Goal: Information Seeking & Learning: Learn about a topic

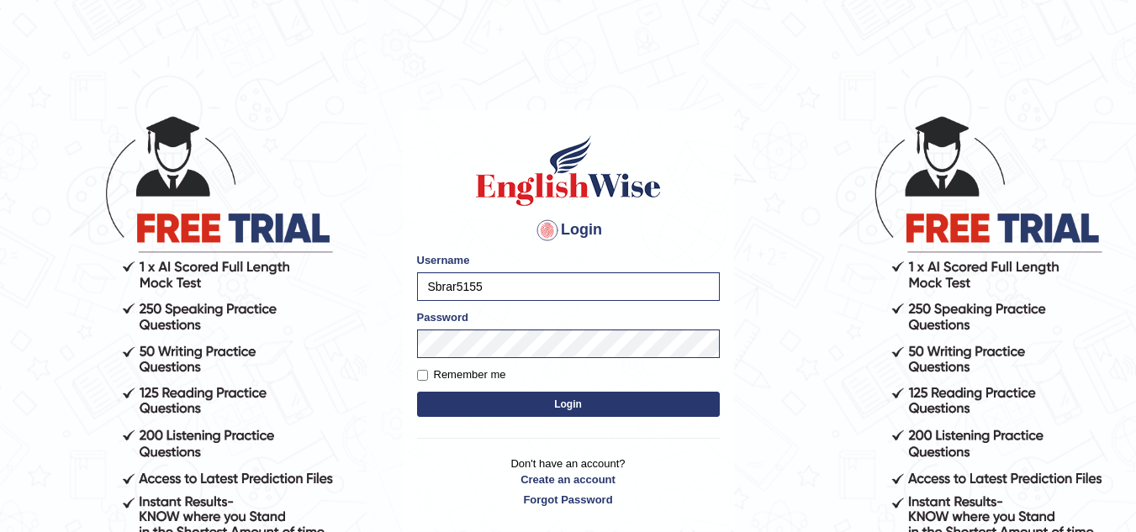
click at [577, 399] on button "Login" at bounding box center [568, 404] width 303 height 25
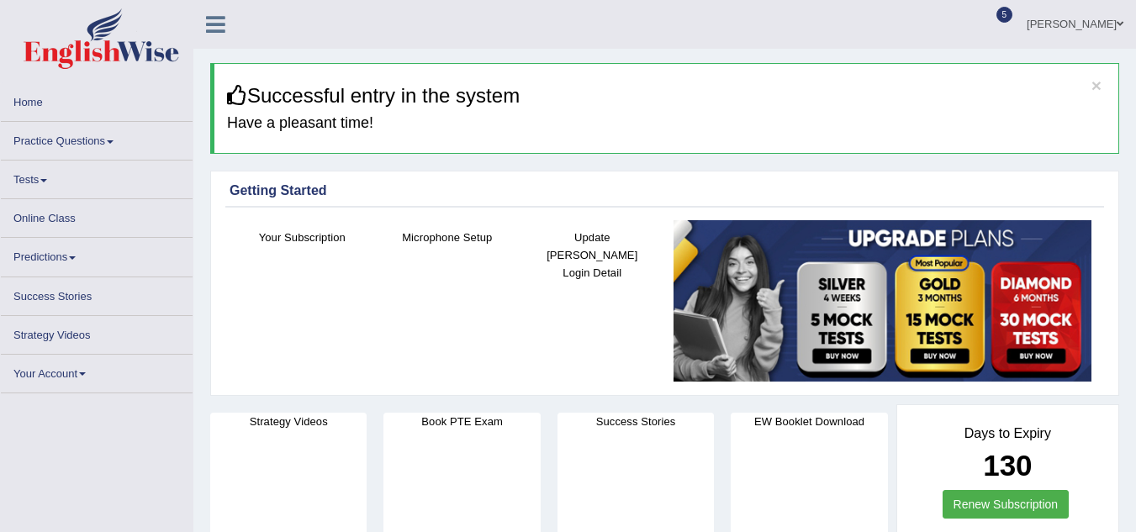
drag, startPoint x: 0, startPoint y: 0, endPoint x: 89, endPoint y: 132, distance: 159.3
click at [89, 132] on link "Practice Questions" at bounding box center [97, 138] width 192 height 33
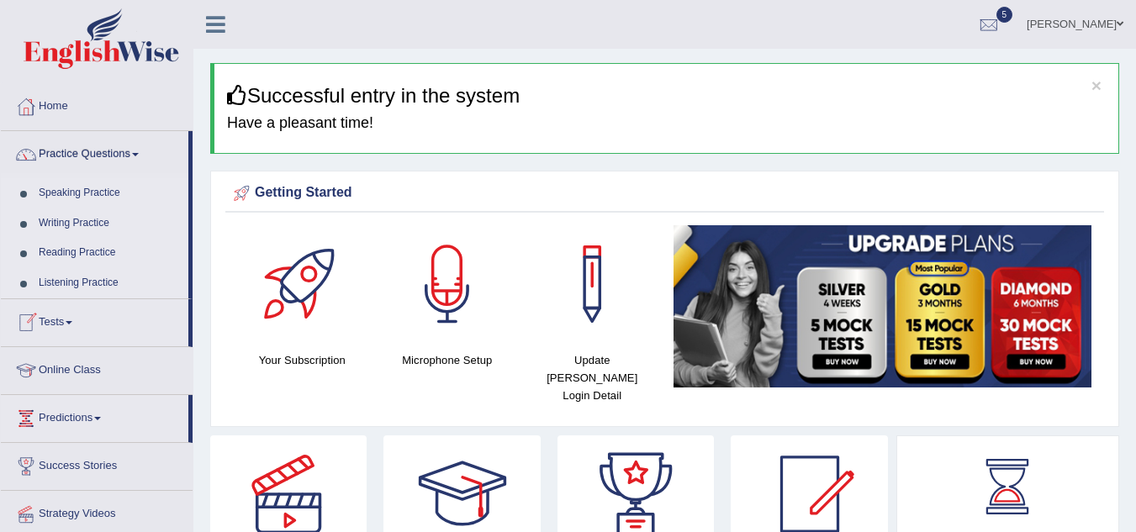
click at [128, 344] on li "Tests Take Practice Sectional Test Take Mock Test History" at bounding box center [97, 323] width 192 height 48
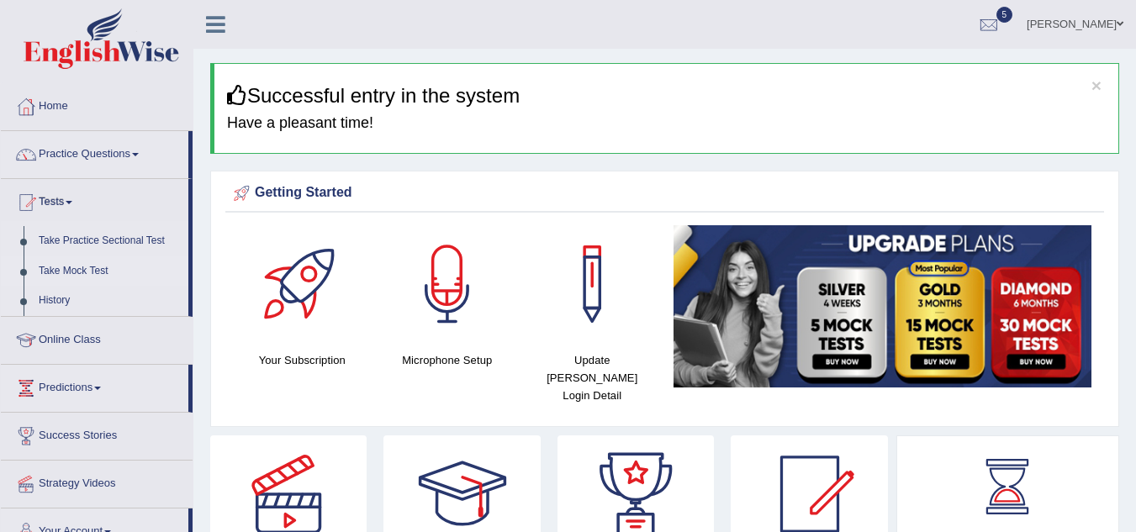
click at [104, 261] on link "Take Mock Test" at bounding box center [109, 272] width 157 height 30
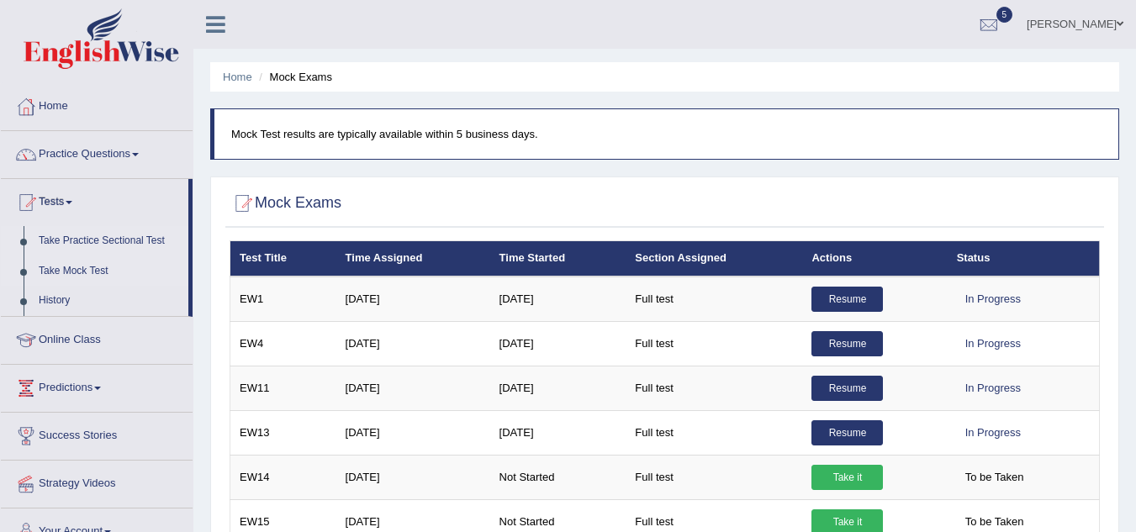
click at [80, 242] on link "Take Practice Sectional Test" at bounding box center [109, 241] width 157 height 30
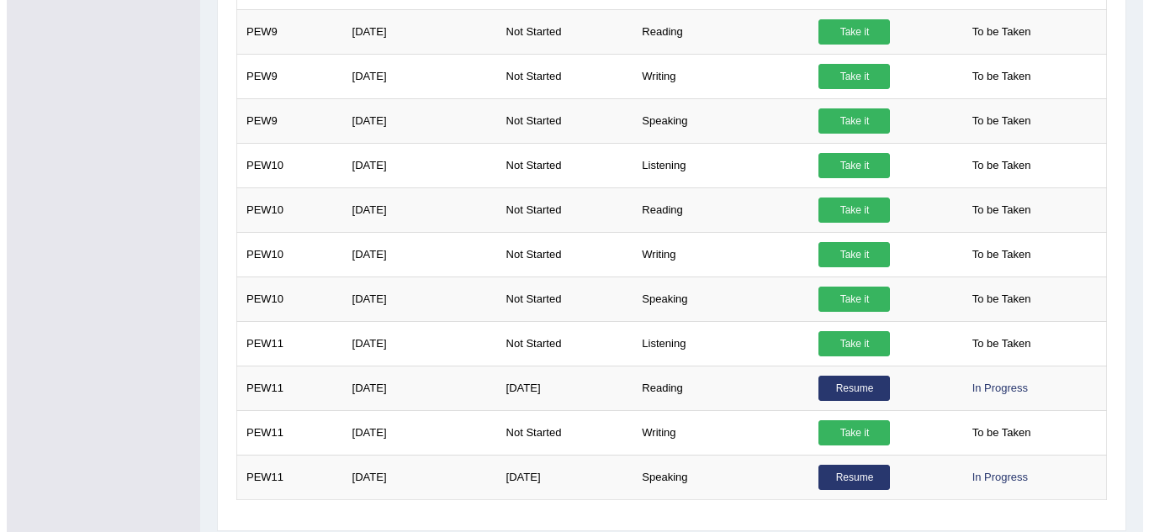
scroll to position [1659, 0]
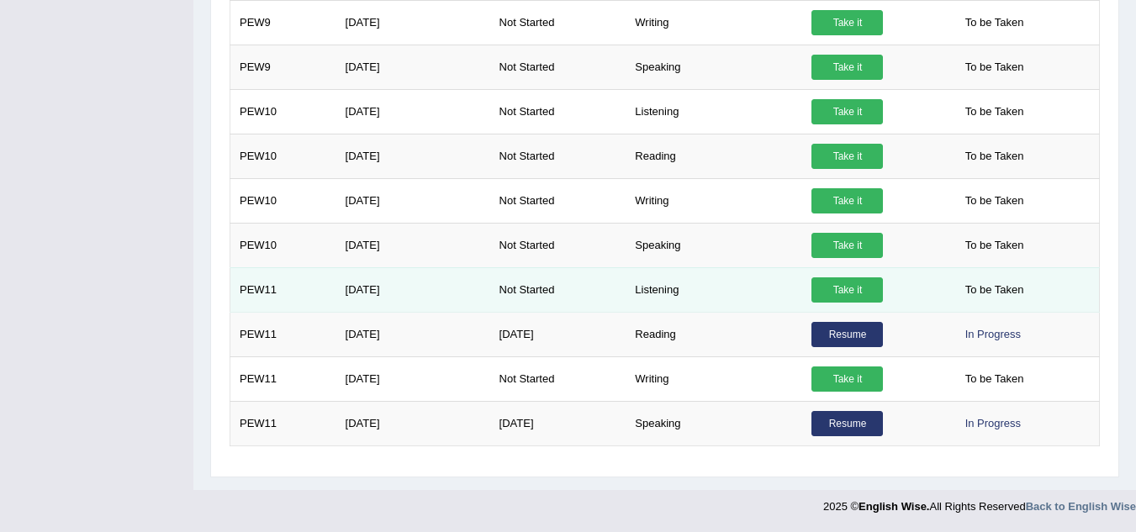
click at [854, 292] on link "Take it" at bounding box center [847, 290] width 71 height 25
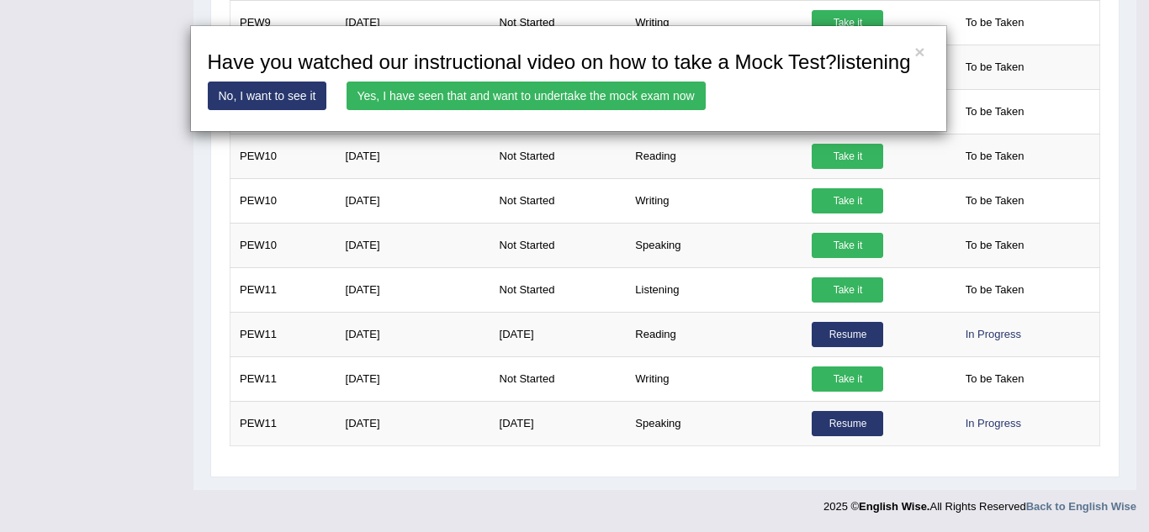
click at [519, 98] on link "Yes, I have seen that and want to undertake the mock exam now" at bounding box center [526, 96] width 359 height 29
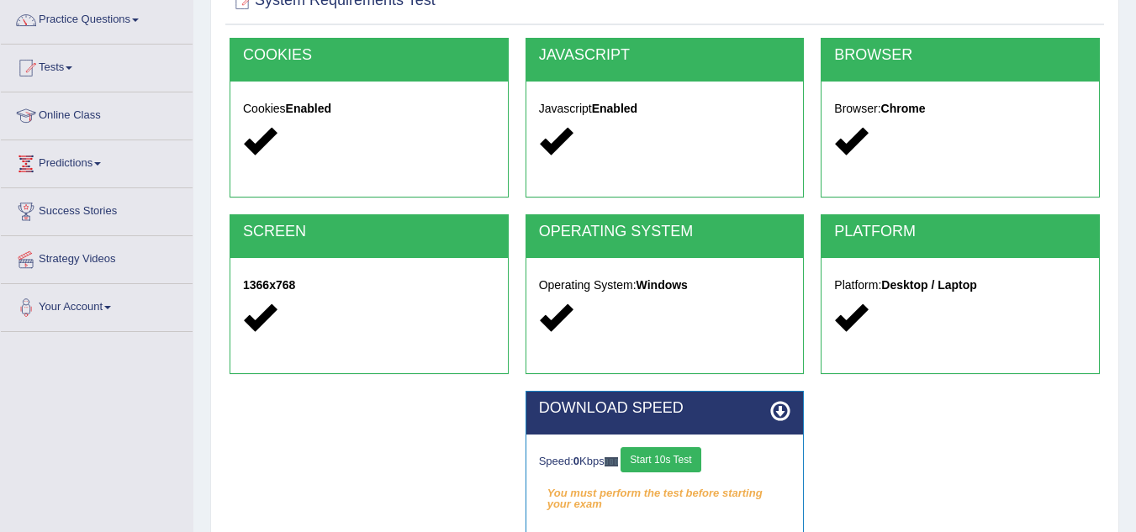
scroll to position [351, 0]
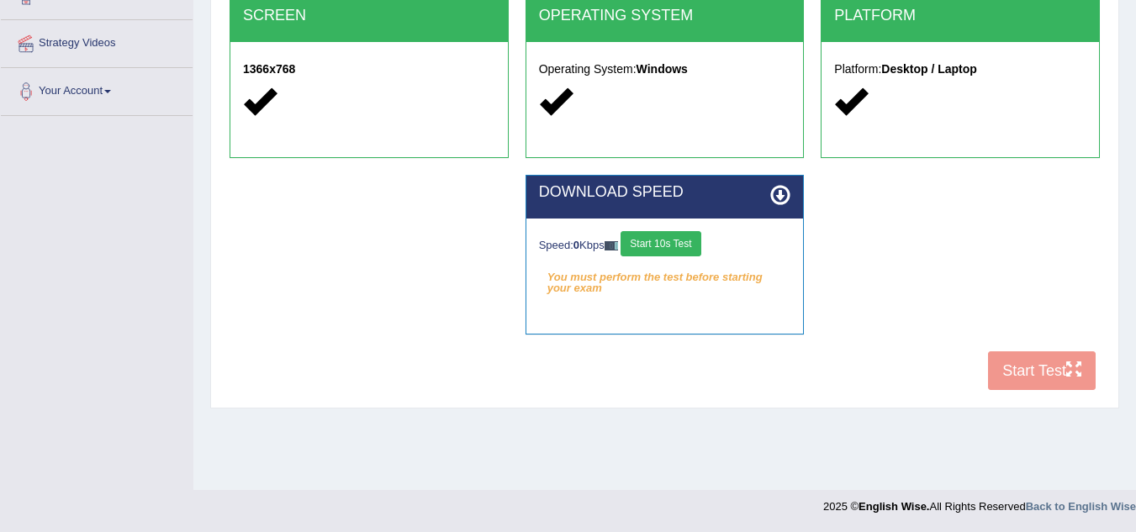
click at [654, 244] on button "Start 10s Test" at bounding box center [661, 243] width 80 height 25
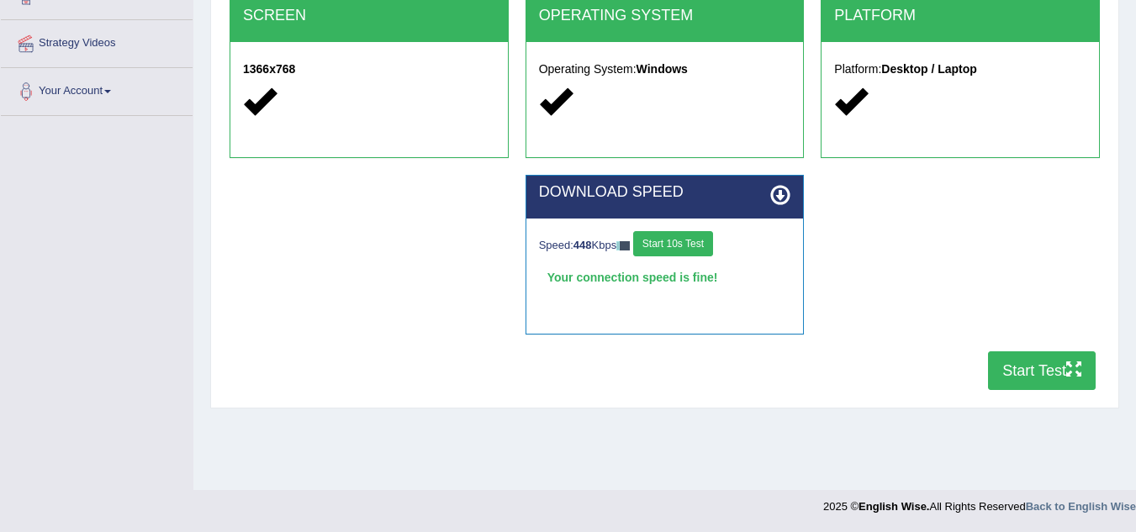
click at [675, 355] on div "COOKIES Cookies Enabled JAVASCRIPT Javascript Enabled BROWSER Browser: Chrome S…" at bounding box center [664, 111] width 879 height 578
click at [1041, 379] on button "Start Test" at bounding box center [1042, 371] width 108 height 39
click at [1027, 375] on button "Start Test" at bounding box center [1042, 371] width 108 height 39
click at [1050, 371] on button "Start Test" at bounding box center [1042, 371] width 108 height 39
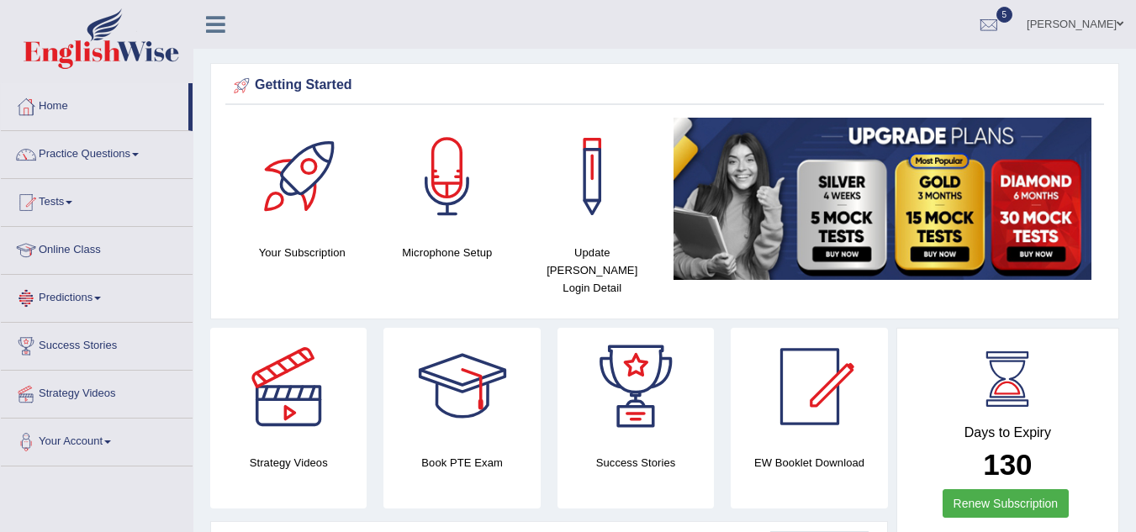
click at [66, 290] on link "Predictions" at bounding box center [97, 296] width 192 height 42
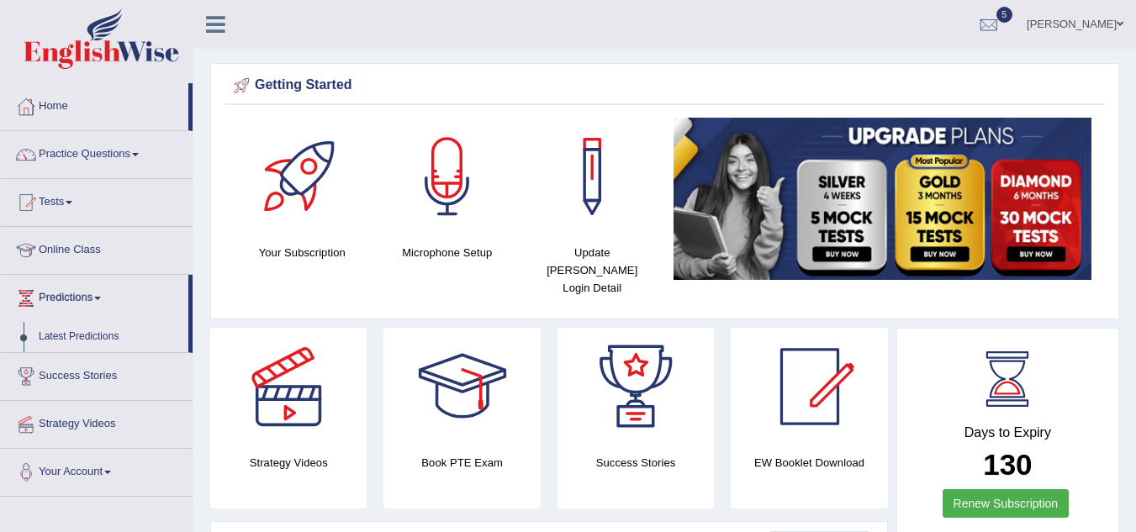
click at [64, 334] on link "Latest Predictions" at bounding box center [109, 337] width 157 height 30
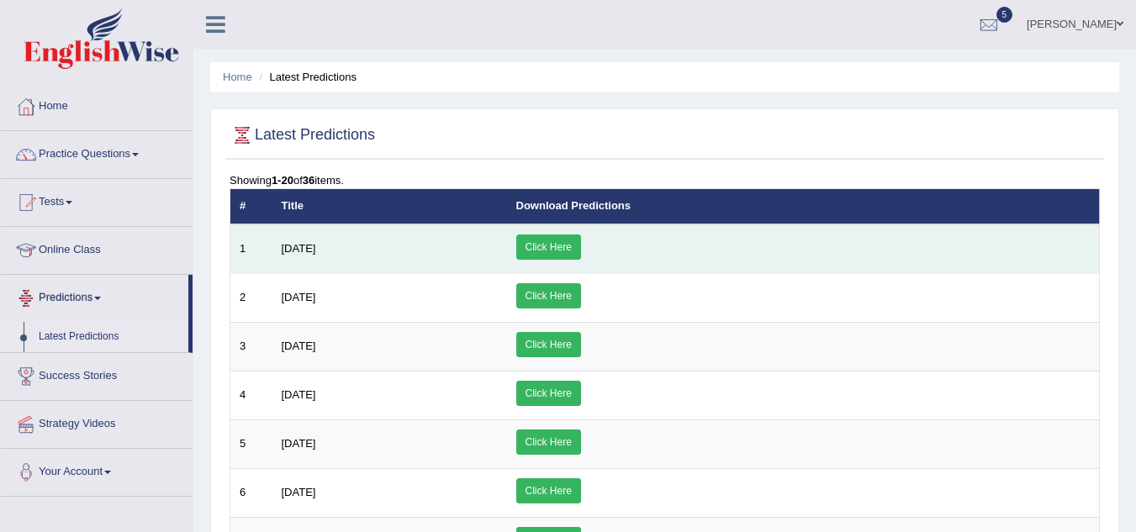
click at [581, 249] on link "Click Here" at bounding box center [548, 247] width 65 height 25
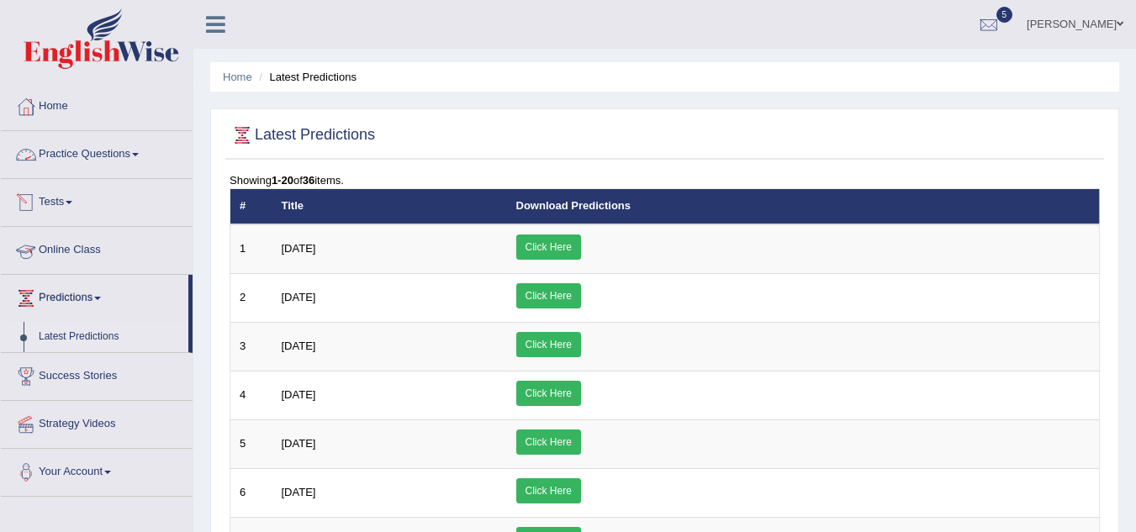
click at [119, 155] on link "Practice Questions" at bounding box center [97, 152] width 192 height 42
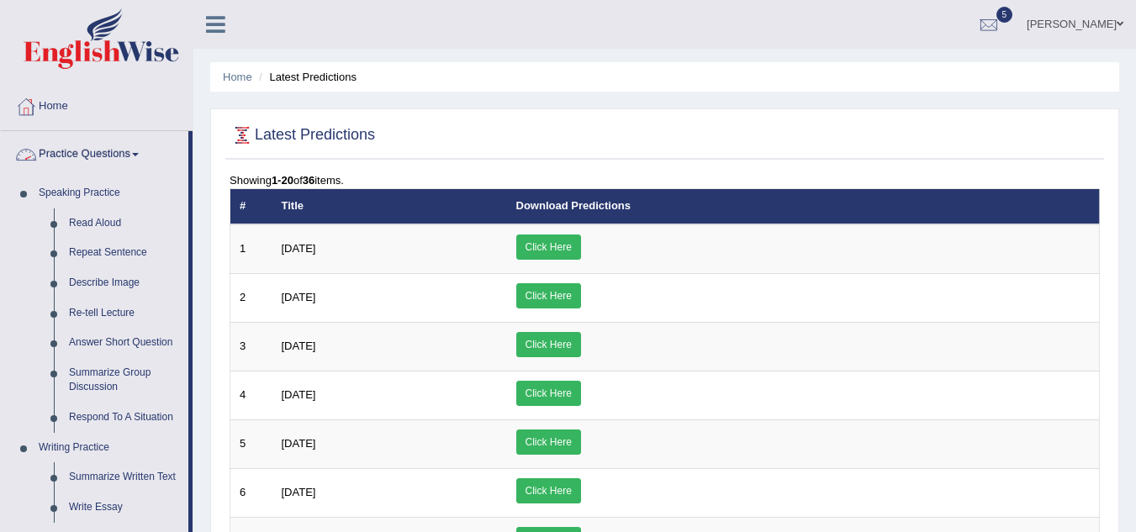
click at [113, 153] on link "Practice Questions" at bounding box center [95, 152] width 188 height 42
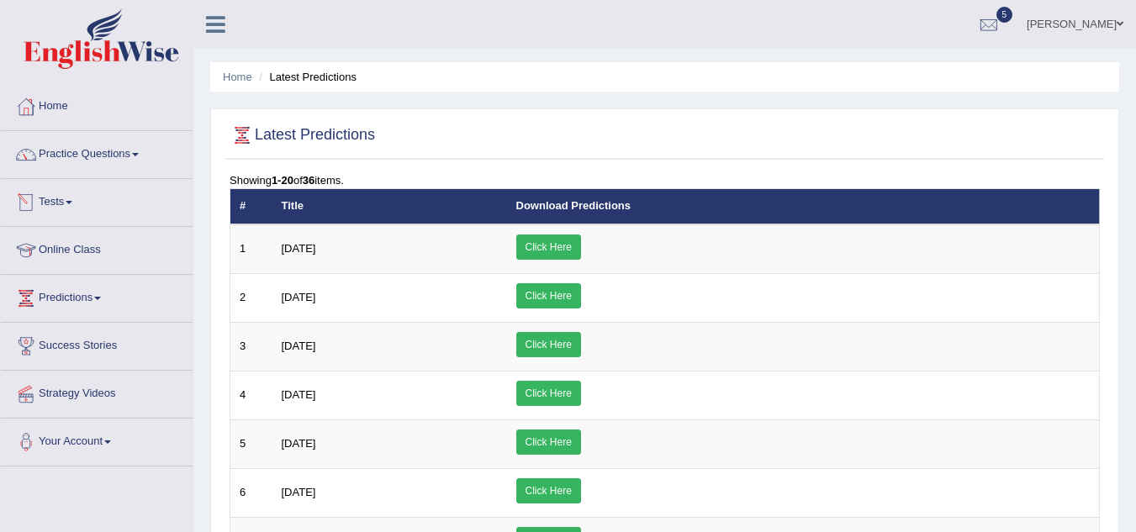
click at [73, 190] on link "Tests" at bounding box center [97, 200] width 192 height 42
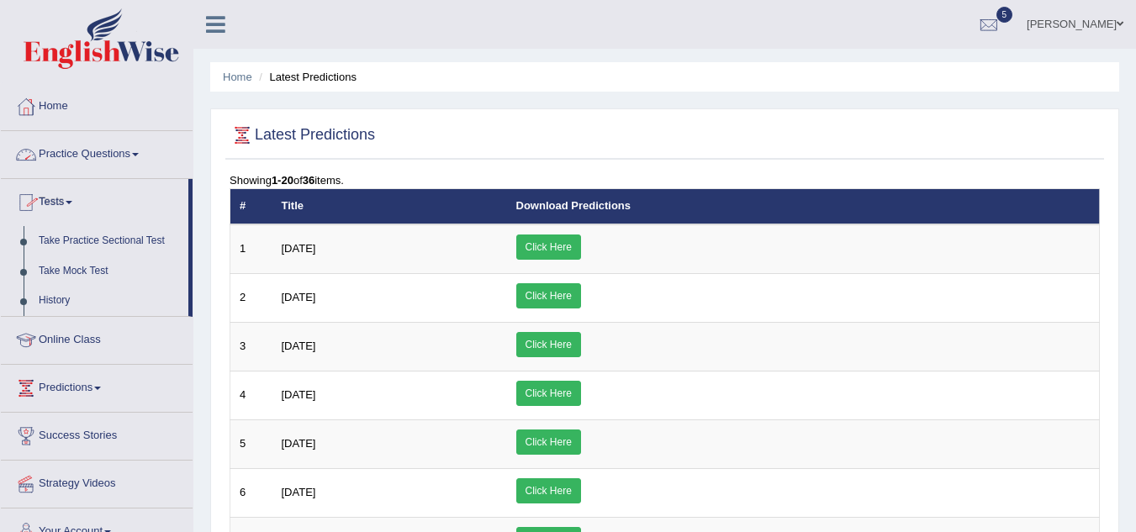
click at [107, 155] on link "Practice Questions" at bounding box center [97, 152] width 192 height 42
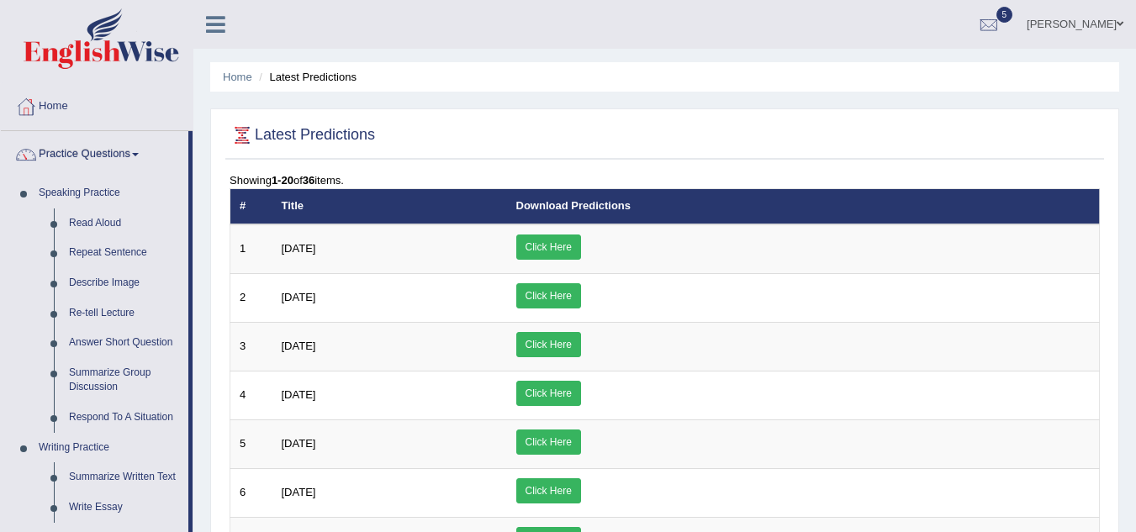
scroll to position [465, 0]
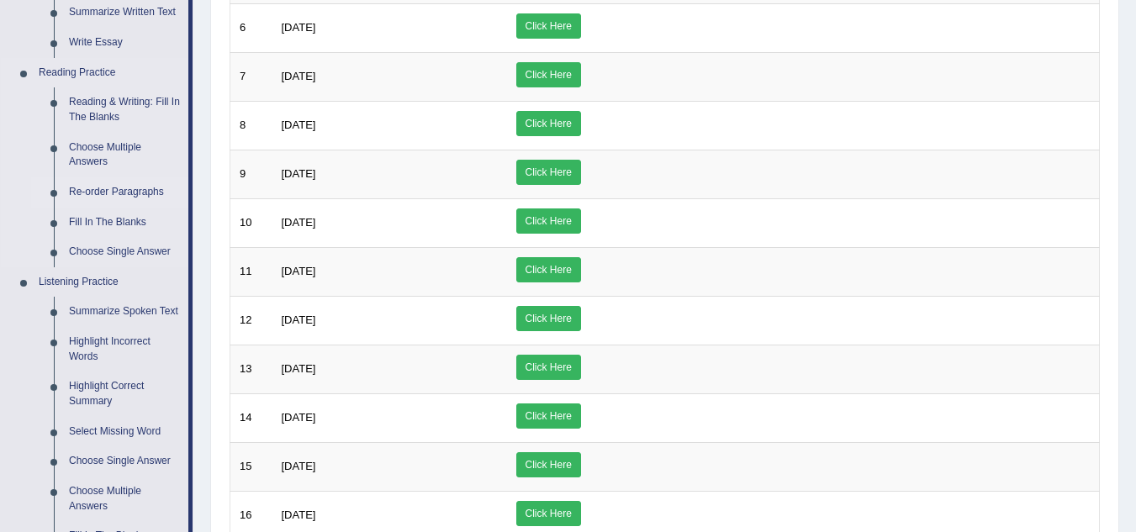
click at [113, 187] on link "Re-order Paragraphs" at bounding box center [124, 192] width 127 height 30
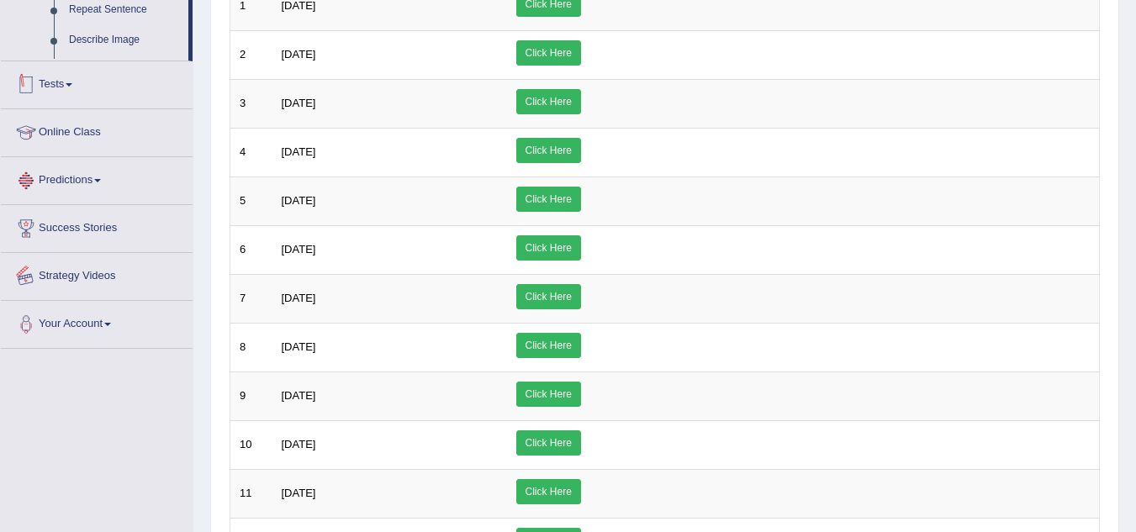
scroll to position [376, 0]
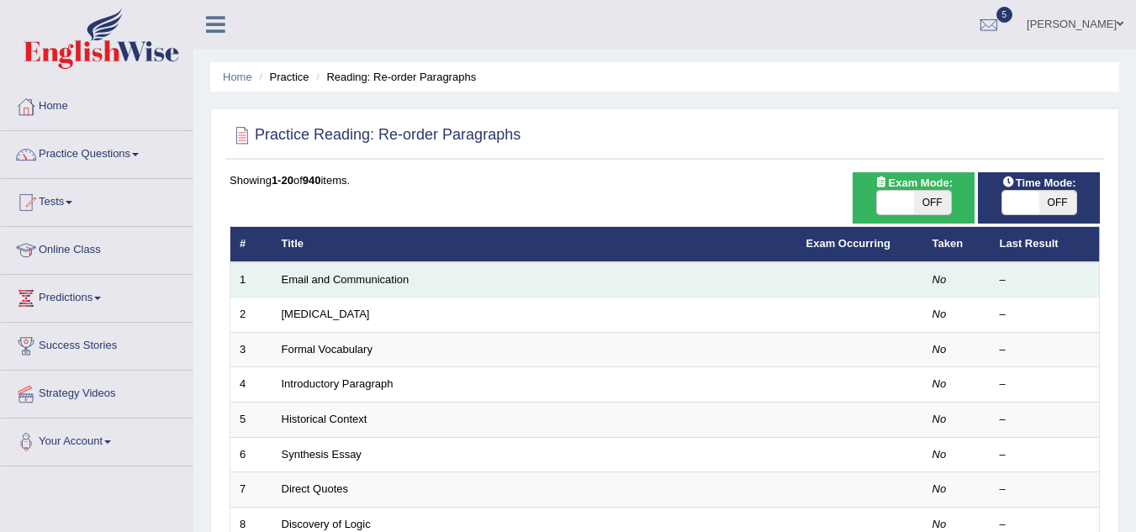
click at [605, 283] on td "Email and Communication" at bounding box center [535, 279] width 525 height 35
click at [360, 289] on td "Email and Communication" at bounding box center [535, 279] width 525 height 35
click at [355, 276] on link "Email and Communication" at bounding box center [346, 279] width 128 height 13
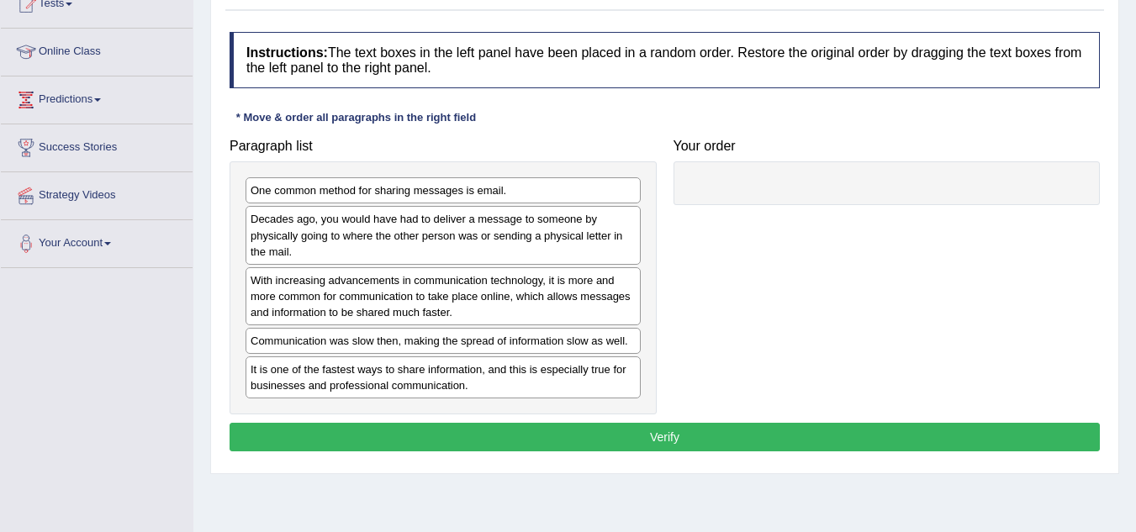
scroll to position [202, 0]
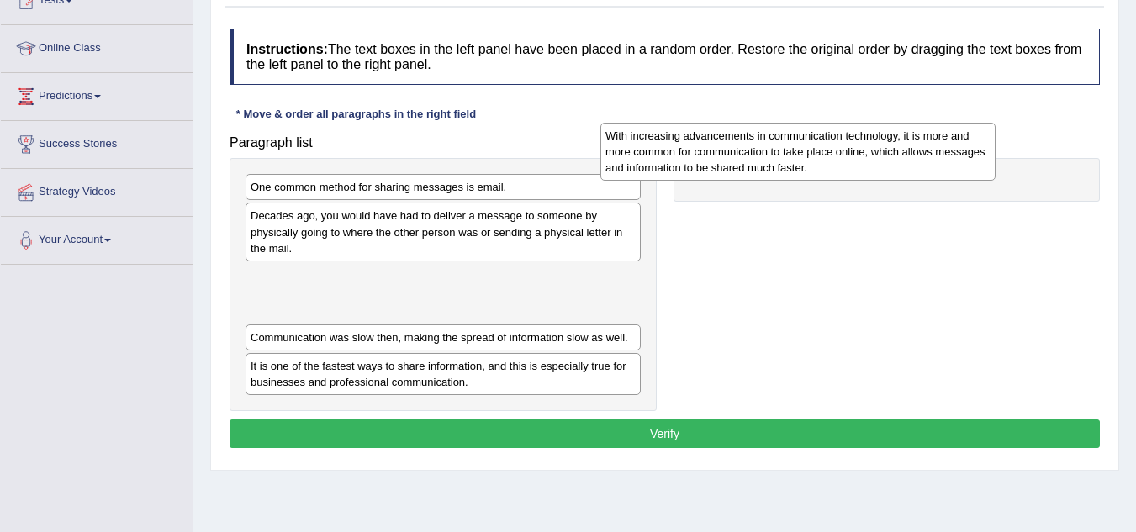
drag, startPoint x: 543, startPoint y: 298, endPoint x: 910, endPoint y: 177, distance: 386.7
click at [910, 177] on div "With increasing advancements in communication technology, it is more and more c…" at bounding box center [798, 152] width 395 height 58
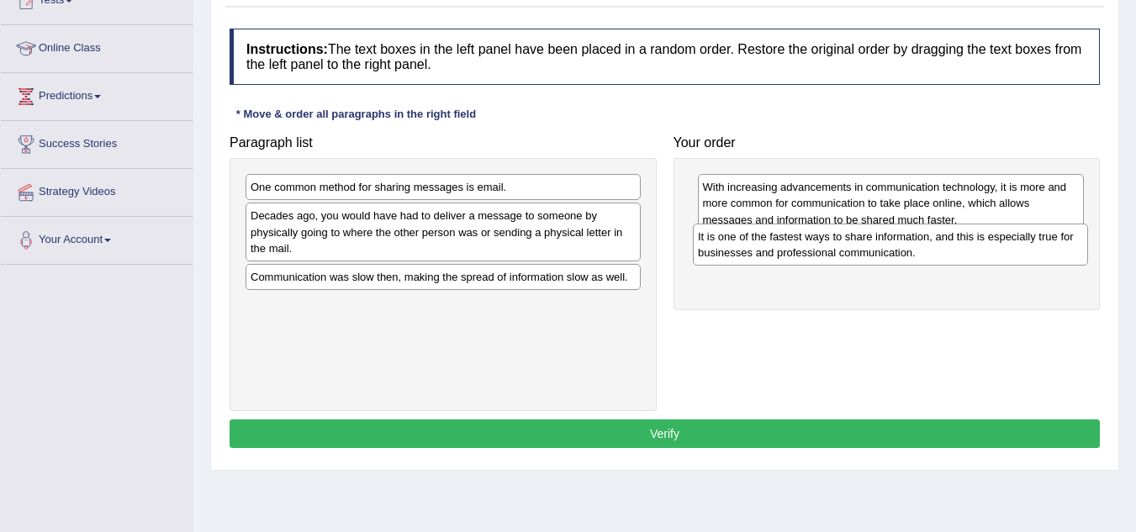
drag, startPoint x: 437, startPoint y: 320, endPoint x: 885, endPoint y: 251, distance: 452.8
click at [885, 251] on div "It is one of the fastest ways to share information, and this is especially true…" at bounding box center [890, 245] width 395 height 42
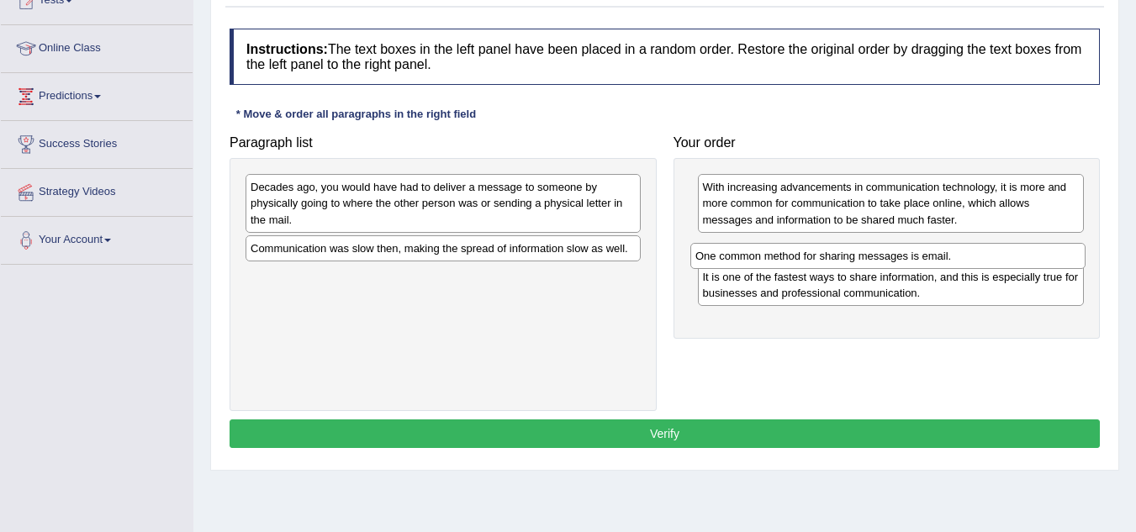
drag, startPoint x: 387, startPoint y: 194, endPoint x: 836, endPoint y: 264, distance: 454.6
click at [836, 264] on div "One common method for sharing messages is email." at bounding box center [888, 256] width 395 height 26
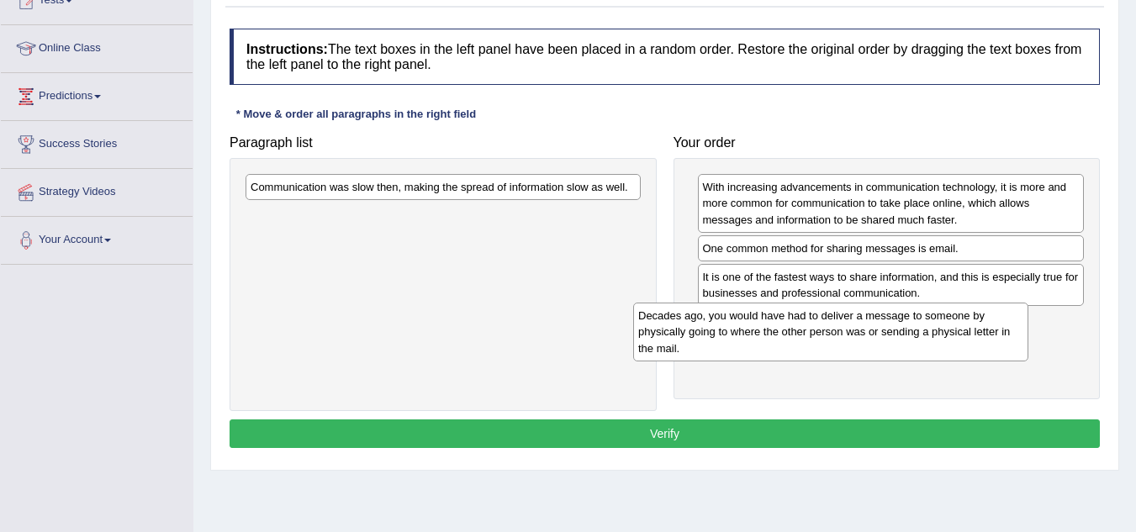
drag, startPoint x: 425, startPoint y: 201, endPoint x: 821, endPoint y: 326, distance: 415.5
click at [821, 326] on div "Decades ago, you would have had to deliver a message to someone by physically g…" at bounding box center [830, 332] width 395 height 58
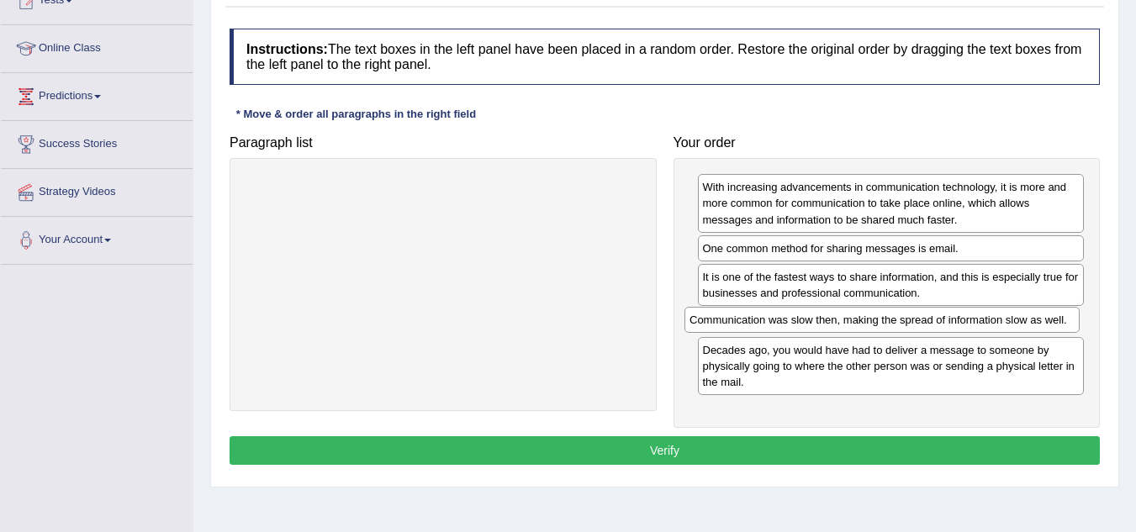
drag, startPoint x: 479, startPoint y: 188, endPoint x: 919, endPoint y: 321, distance: 458.7
click at [919, 321] on div "Communication was slow then, making the spread of information slow as well." at bounding box center [882, 320] width 395 height 26
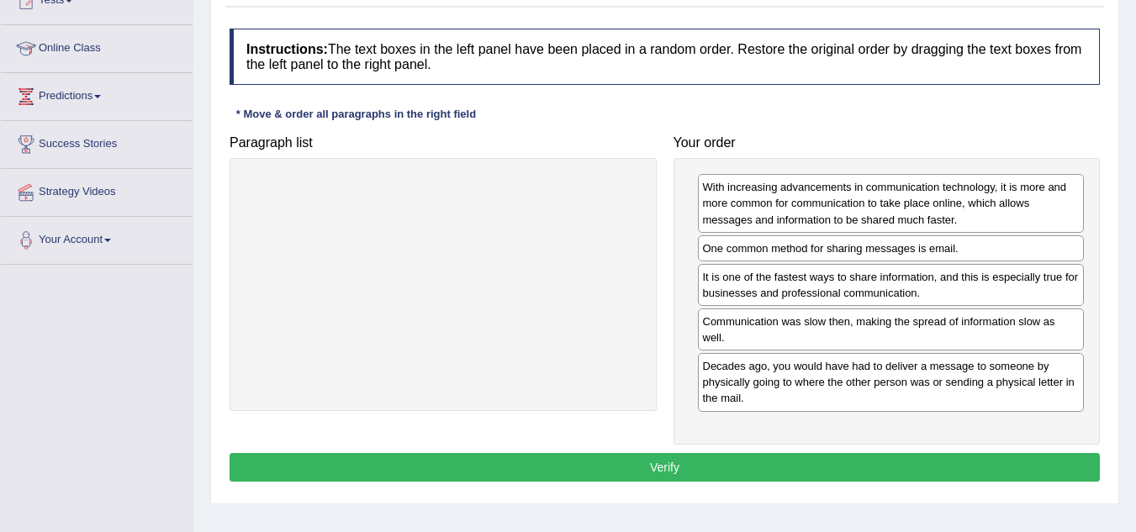
click at [713, 466] on button "Verify" at bounding box center [665, 467] width 871 height 29
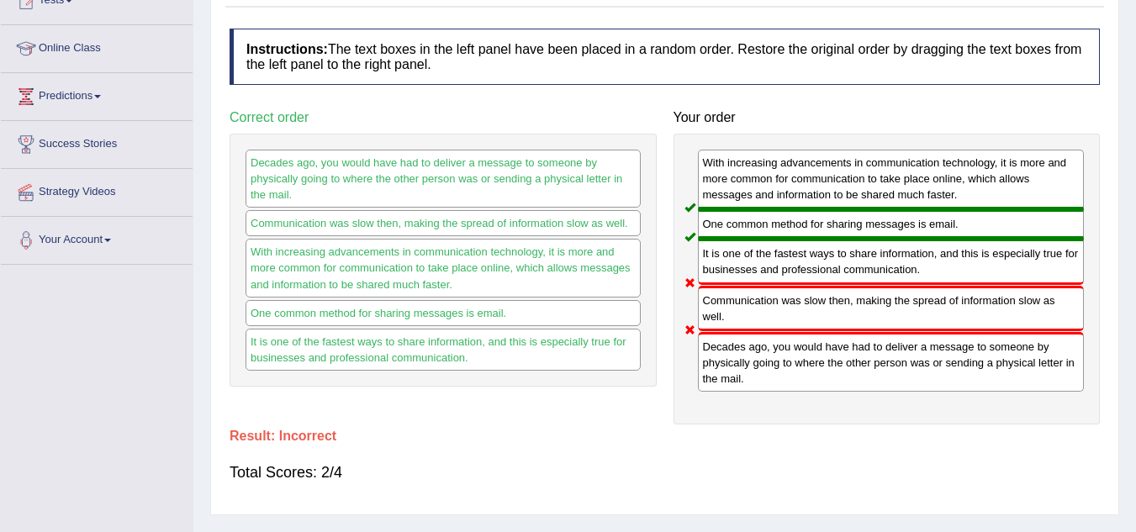
click at [930, 409] on div "With increasing advancements in communication technology, it is more and more c…" at bounding box center [887, 279] width 427 height 291
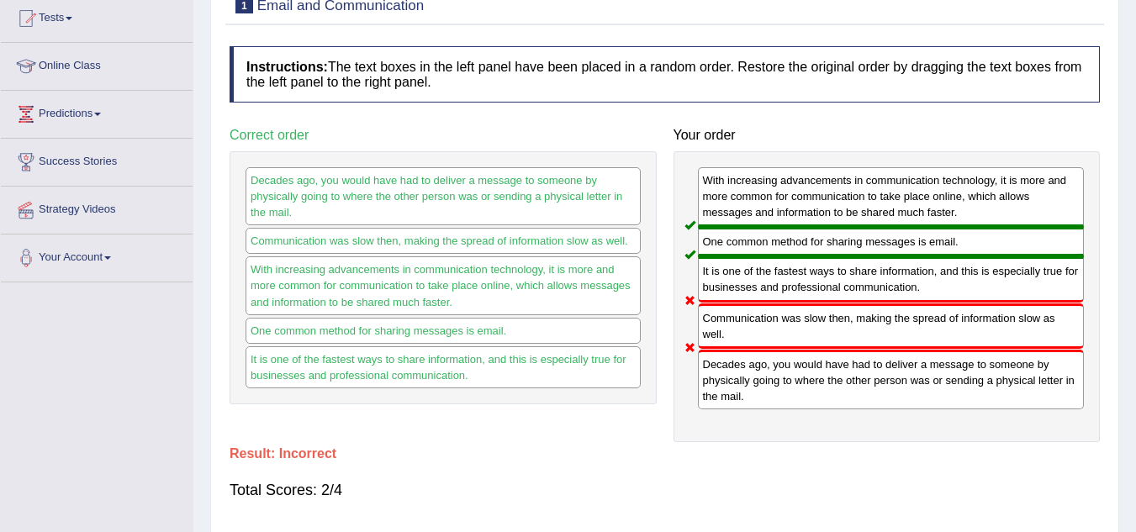
scroll to position [0, 0]
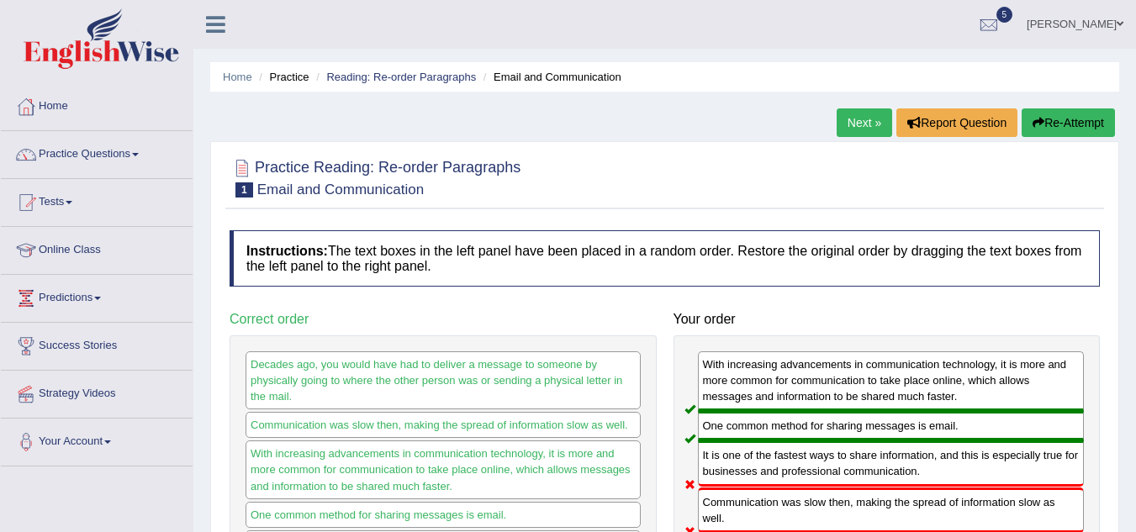
click at [844, 120] on link "Next »" at bounding box center [865, 123] width 56 height 29
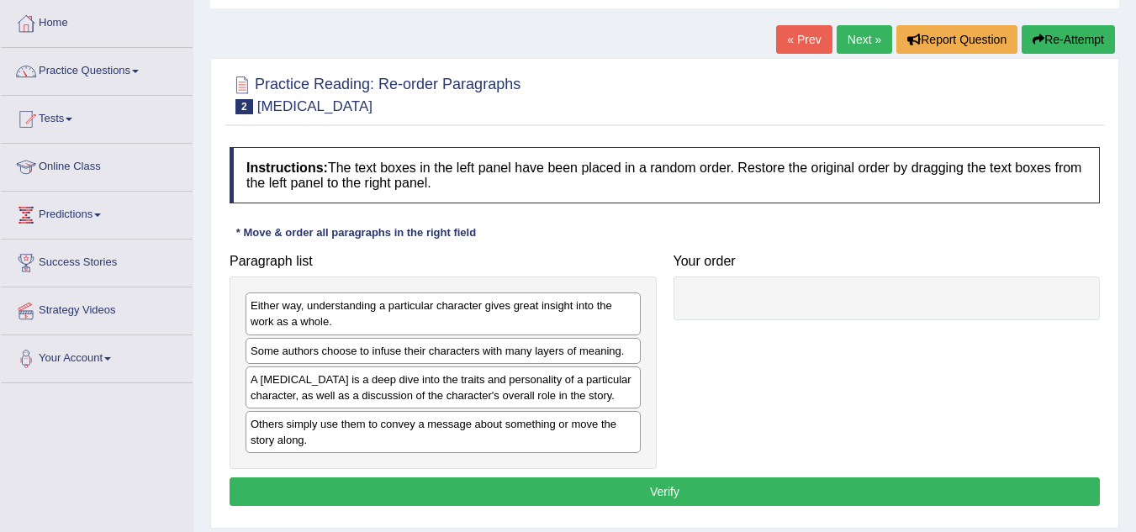
scroll to position [112, 0]
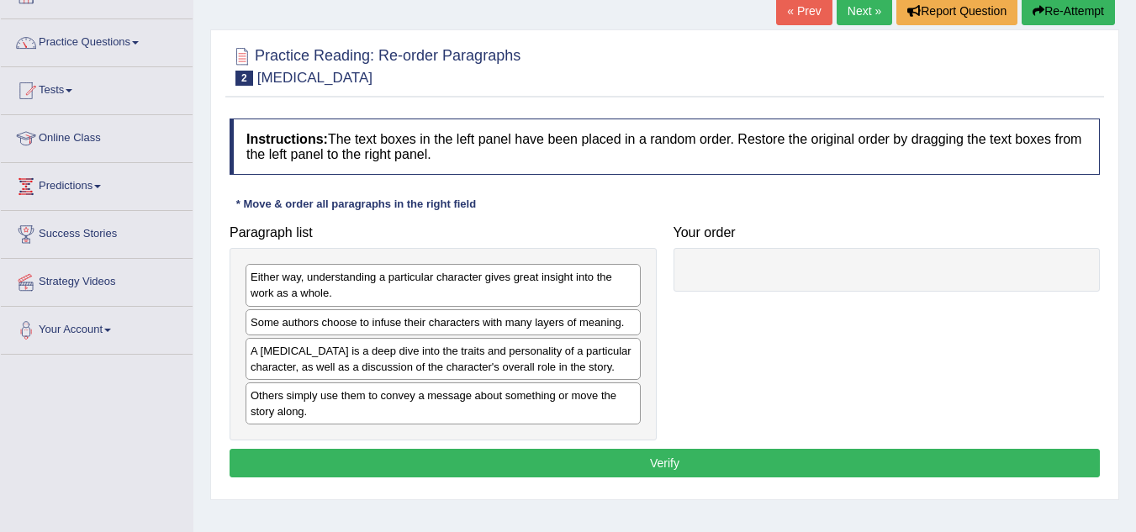
click at [366, 409] on div "Others simply use them to convey a message about something or move the story al…" at bounding box center [443, 404] width 395 height 42
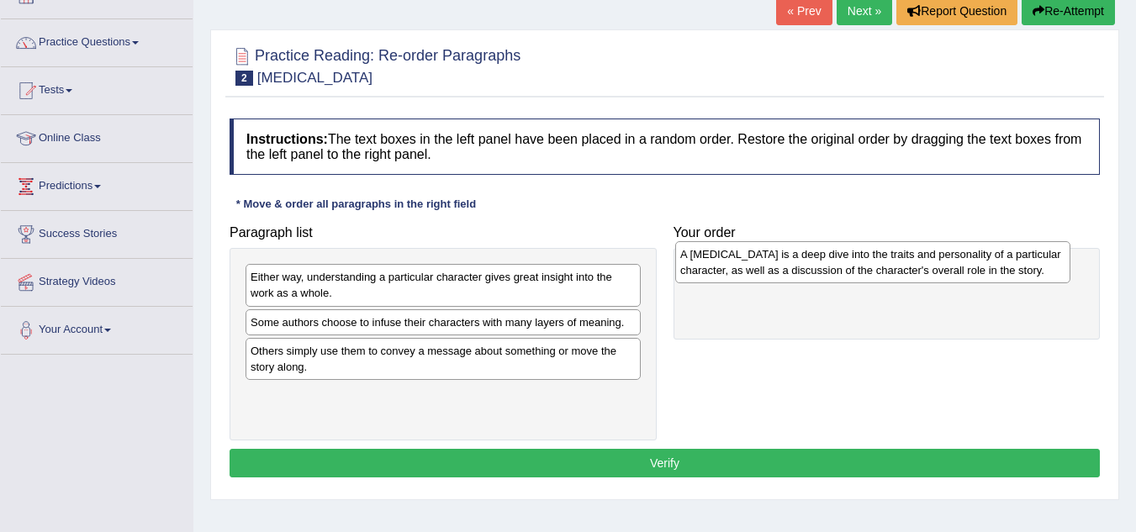
drag, startPoint x: 493, startPoint y: 370, endPoint x: 924, endPoint y: 275, distance: 441.0
click at [924, 275] on div "A character analysis is a deep dive into the traits and personality of a partic…" at bounding box center [872, 262] width 395 height 42
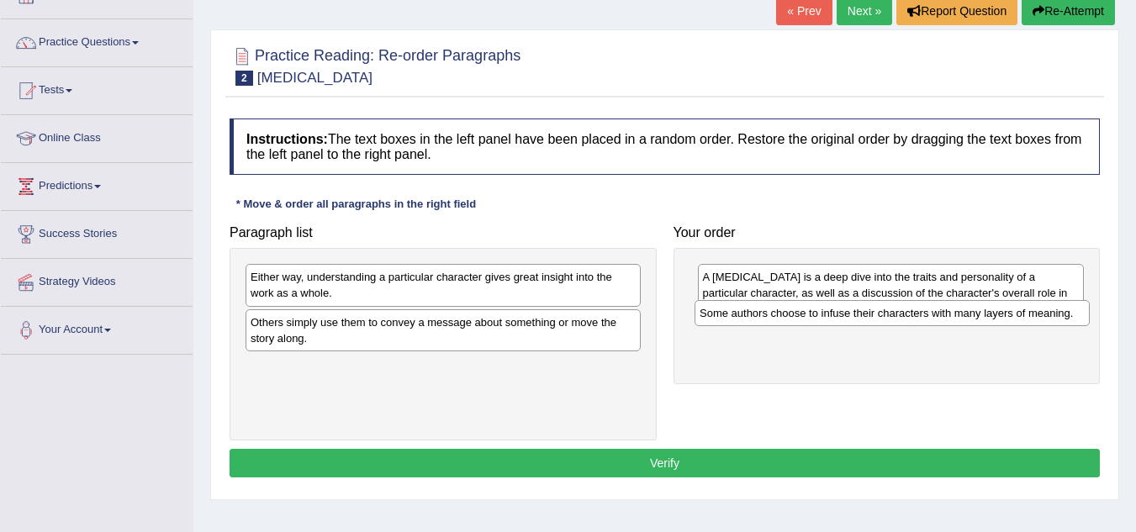
drag, startPoint x: 515, startPoint y: 333, endPoint x: 964, endPoint y: 324, distance: 449.3
click at [964, 324] on div "Some authors choose to infuse their characters with many layers of meaning." at bounding box center [892, 313] width 395 height 26
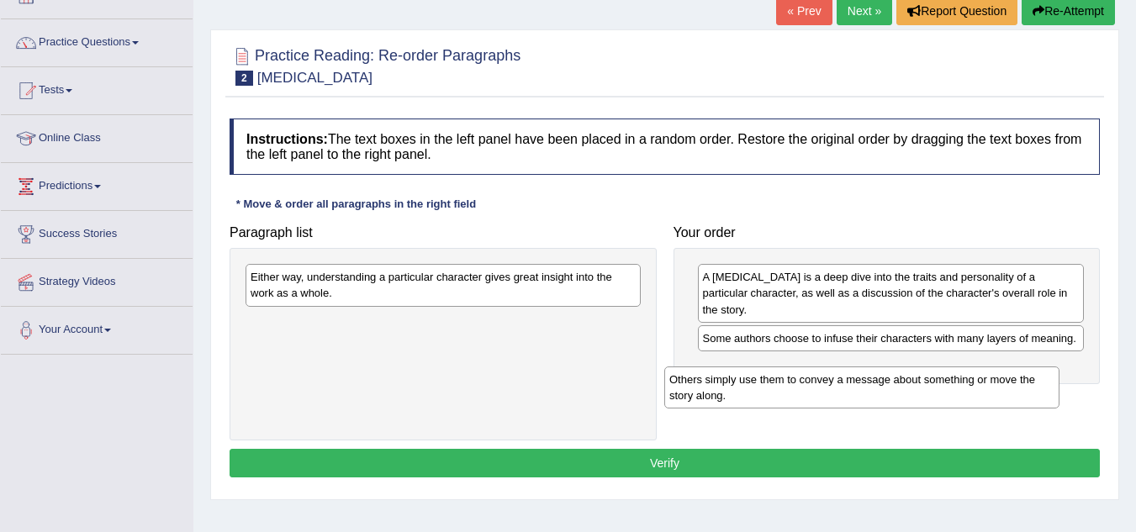
drag, startPoint x: 450, startPoint y: 342, endPoint x: 874, endPoint y: 398, distance: 427.5
click at [874, 398] on div "Others simply use them to convey a message about something or move the story al…" at bounding box center [861, 388] width 395 height 42
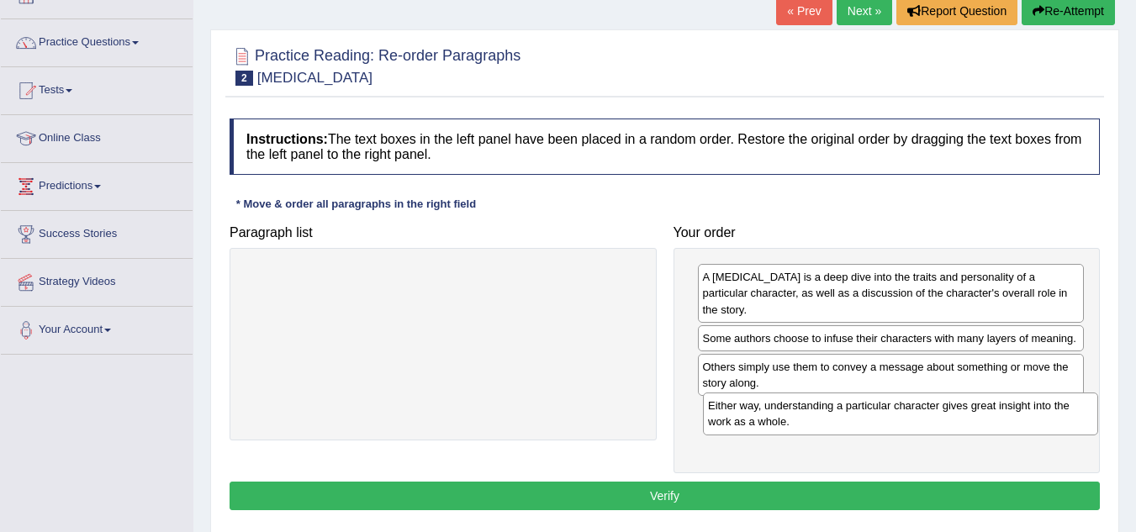
drag, startPoint x: 444, startPoint y: 278, endPoint x: 908, endPoint y: 400, distance: 480.0
click at [908, 400] on div "Either way, understanding a particular character gives great insight into the w…" at bounding box center [900, 414] width 395 height 42
click at [912, 499] on button "Verify" at bounding box center [665, 496] width 871 height 29
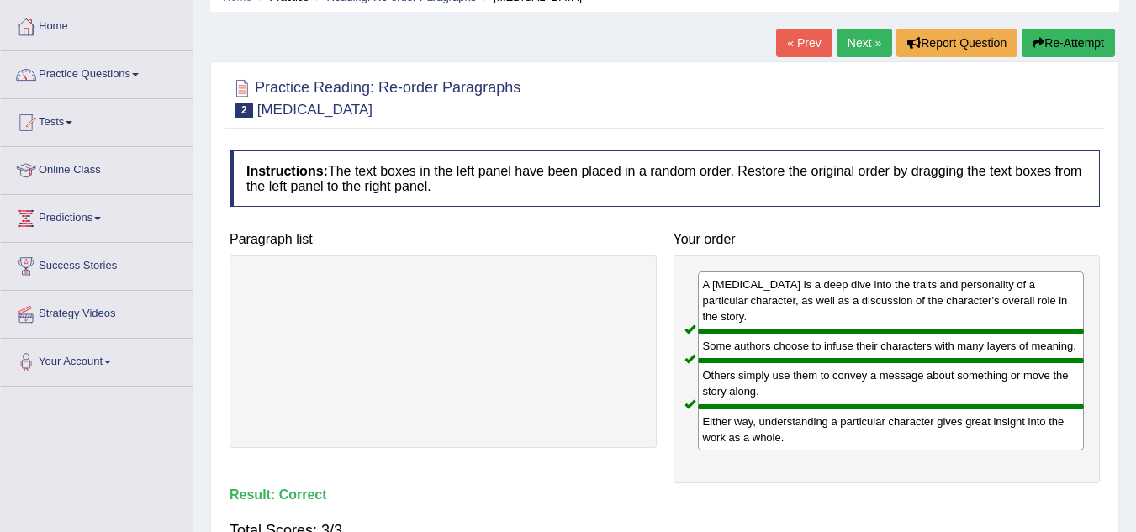
scroll to position [78, 0]
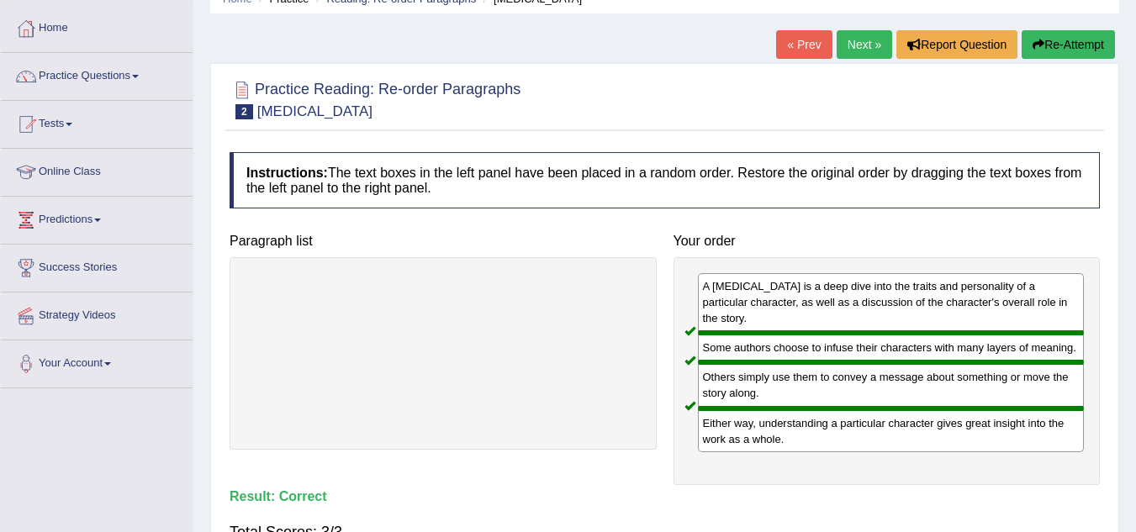
click at [852, 53] on link "Next »" at bounding box center [865, 44] width 56 height 29
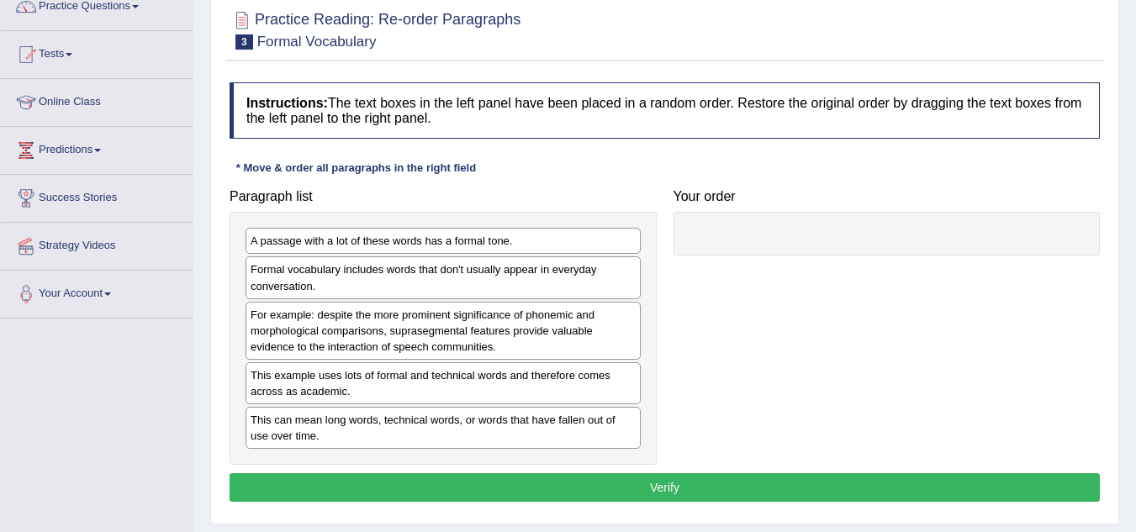
scroll to position [151, 0]
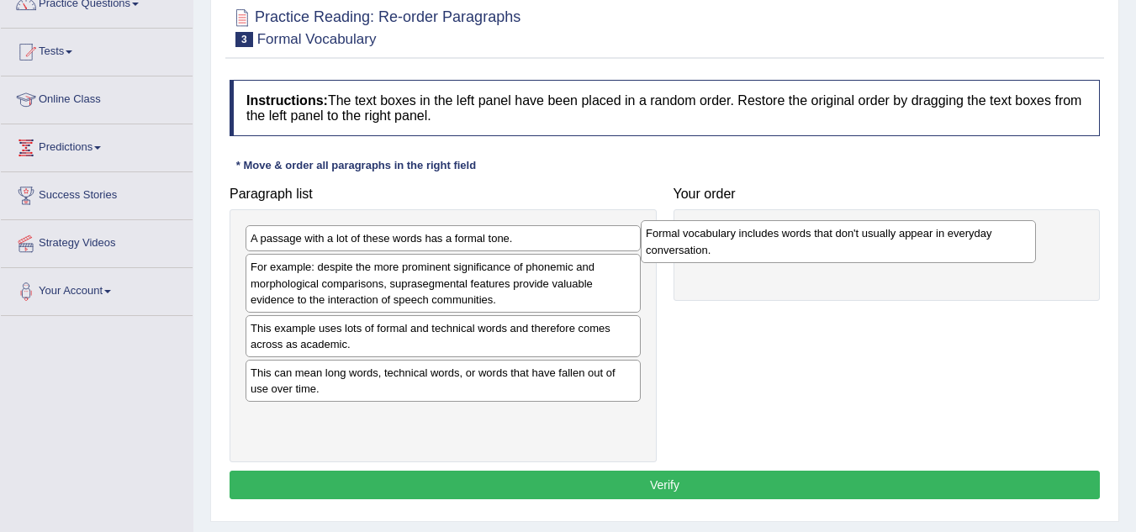
drag, startPoint x: 453, startPoint y: 278, endPoint x: 848, endPoint y: 244, distance: 396.8
click at [848, 244] on div "Formal vocabulary includes words that don't usually appear in everyday conversa…" at bounding box center [838, 241] width 395 height 42
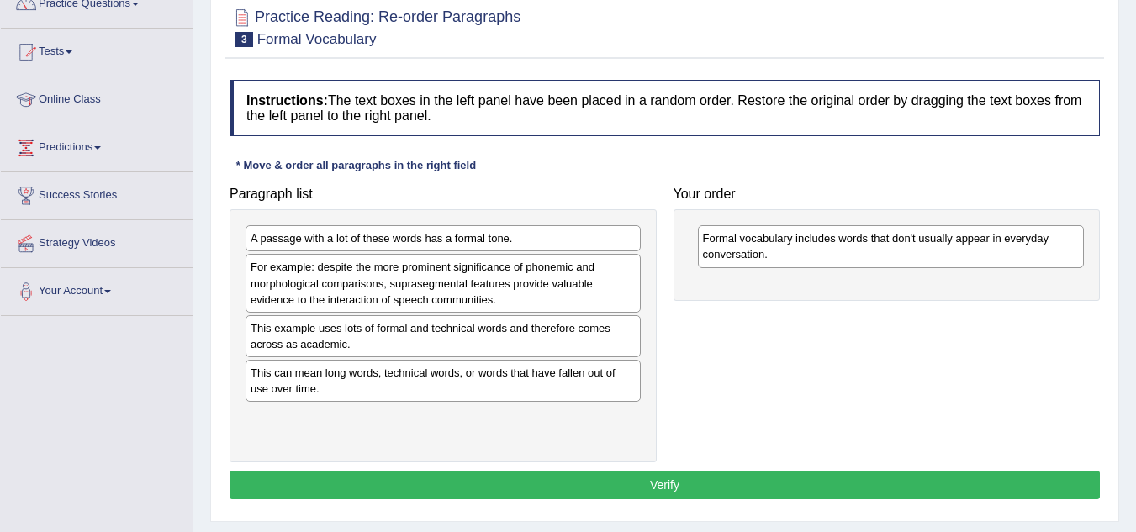
click at [803, 281] on div "Formal vocabulary includes words that don't usually appear in everyday conversa…" at bounding box center [887, 254] width 427 height 91
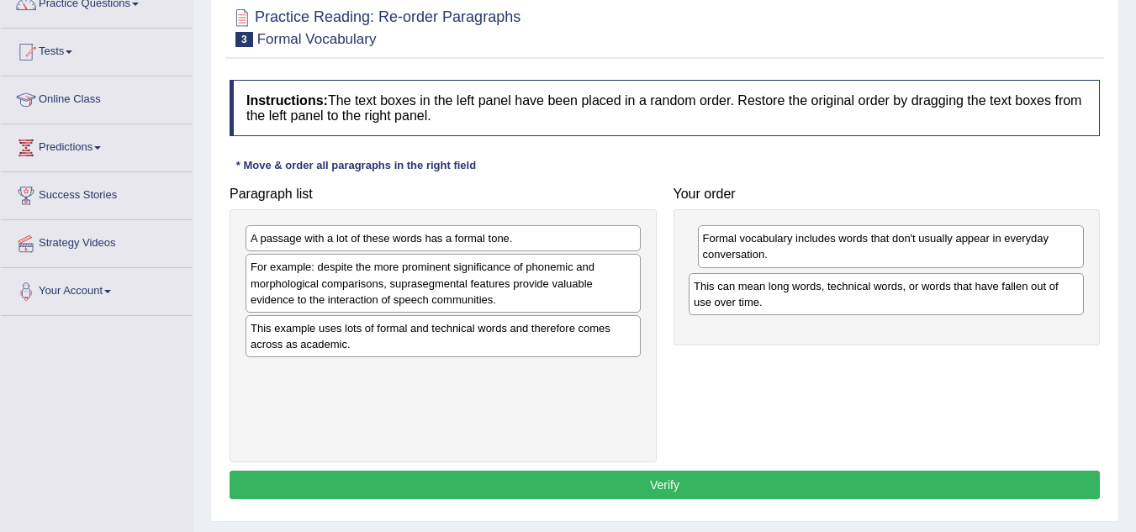
drag, startPoint x: 424, startPoint y: 391, endPoint x: 868, endPoint y: 304, distance: 452.5
click at [868, 304] on div "This can mean long words, technical words, or words that have fallen out of use…" at bounding box center [886, 294] width 395 height 42
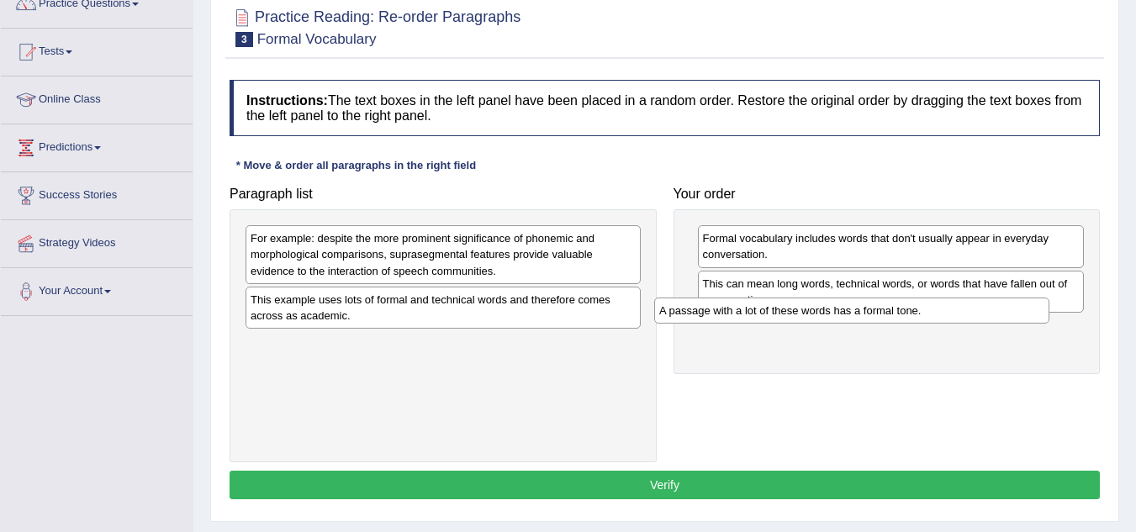
drag, startPoint x: 480, startPoint y: 234, endPoint x: 889, endPoint y: 306, distance: 415.1
click at [889, 306] on div "A passage with a lot of these words has a formal tone." at bounding box center [851, 311] width 395 height 26
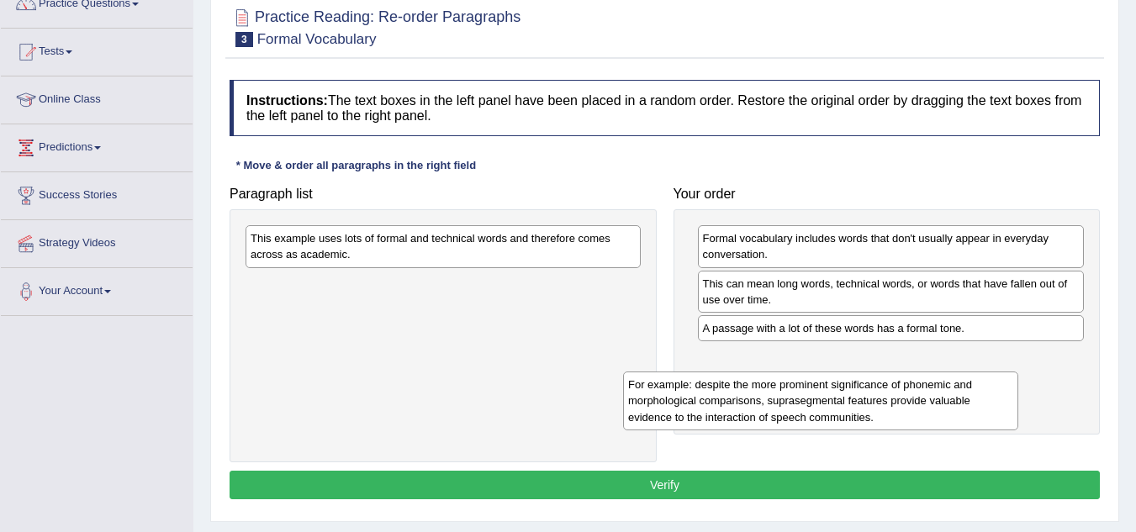
drag, startPoint x: 406, startPoint y: 264, endPoint x: 814, endPoint y: 396, distance: 428.8
click at [814, 396] on div "For example: despite the more prominent significance of phonemic and morphologi…" at bounding box center [820, 401] width 395 height 58
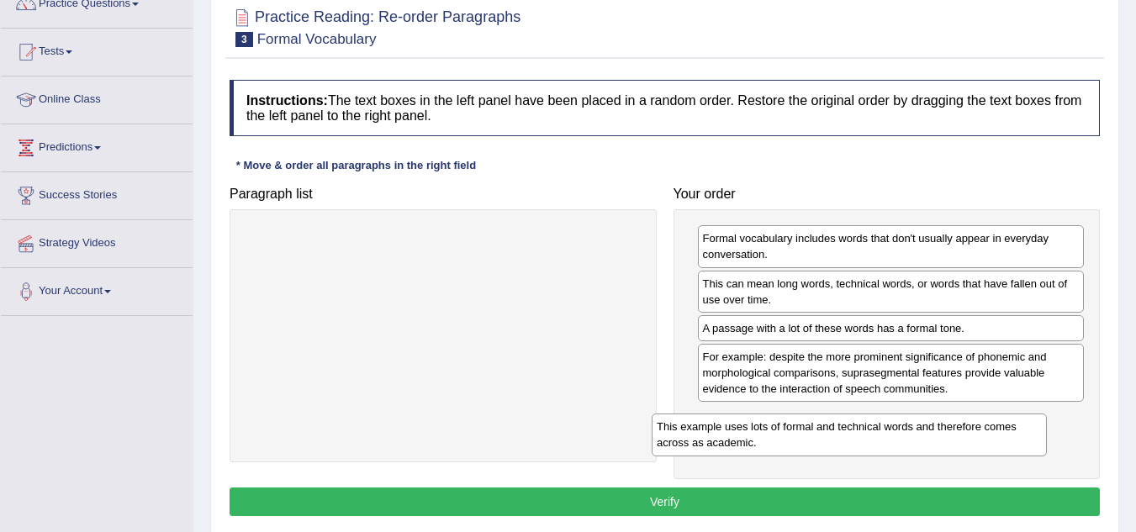
drag, startPoint x: 416, startPoint y: 244, endPoint x: 834, endPoint y: 415, distance: 450.8
click at [834, 415] on div "This example uses lots of formal and technical words and therefore comes across…" at bounding box center [849, 435] width 395 height 42
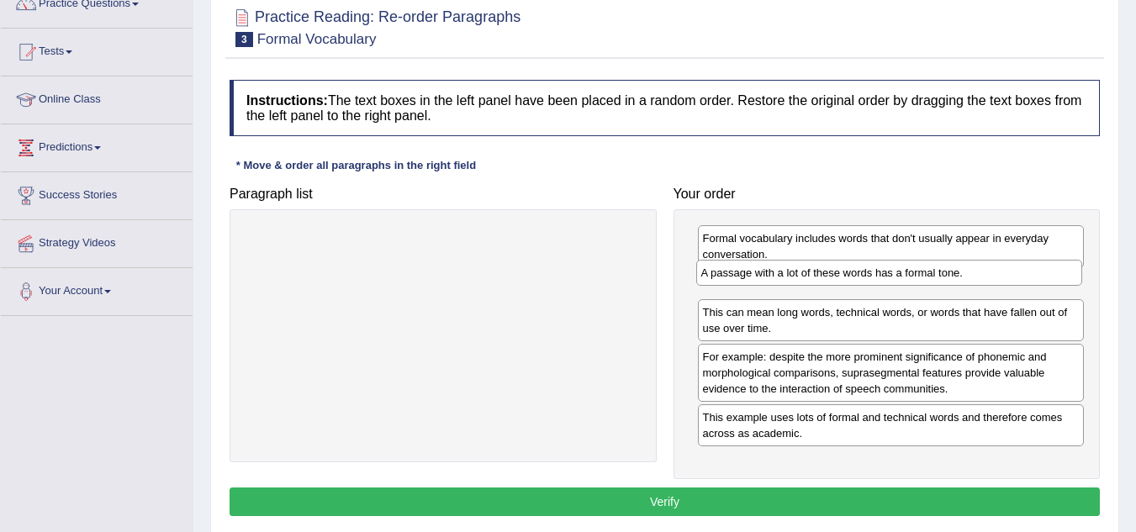
drag, startPoint x: 890, startPoint y: 322, endPoint x: 886, endPoint y: 272, distance: 50.6
click at [886, 272] on div "A passage with a lot of these words has a formal tone." at bounding box center [889, 273] width 387 height 26
click at [655, 508] on button "Verify" at bounding box center [665, 502] width 871 height 29
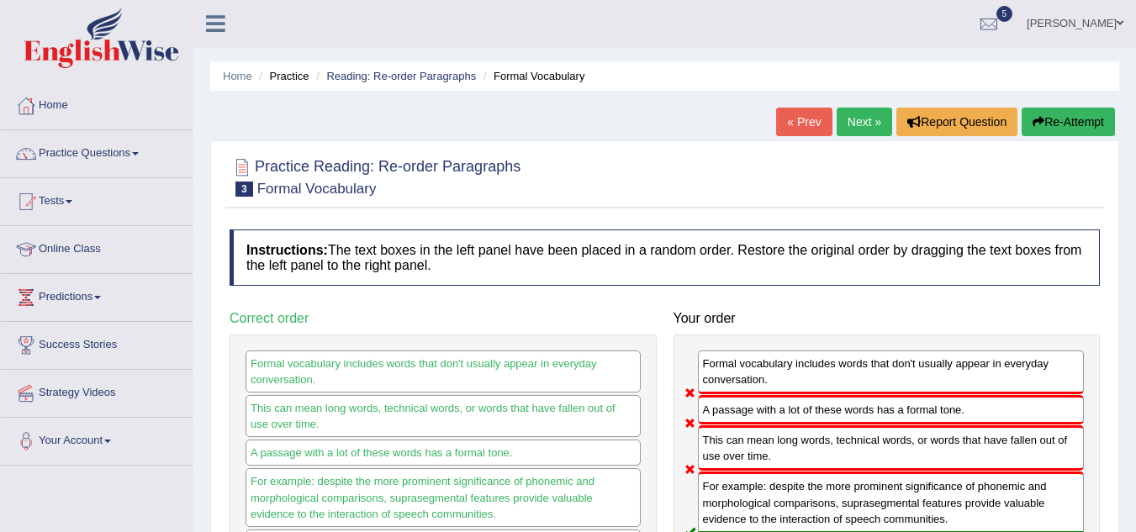
scroll to position [0, 0]
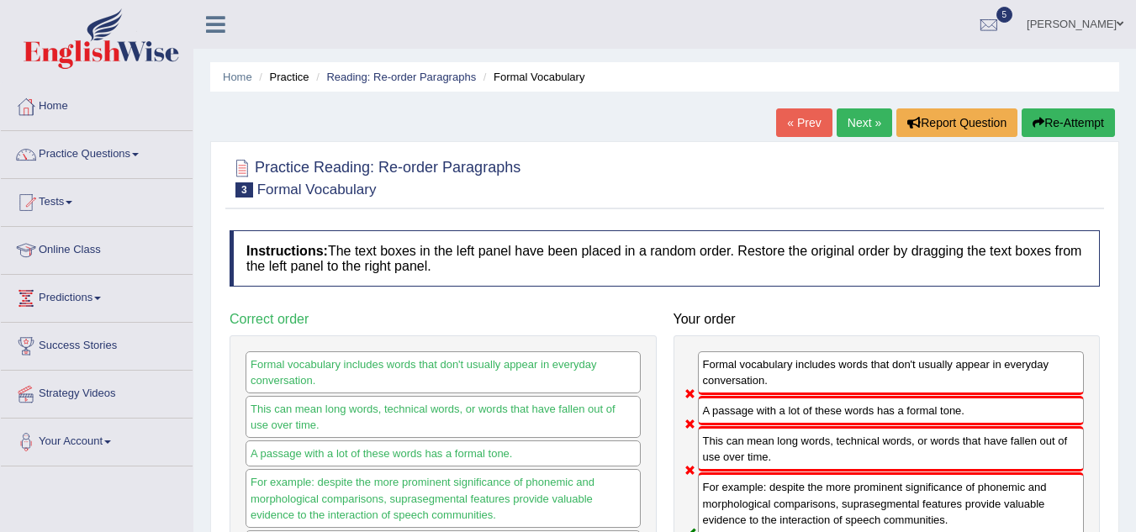
click at [1045, 122] on button "Re-Attempt" at bounding box center [1068, 123] width 93 height 29
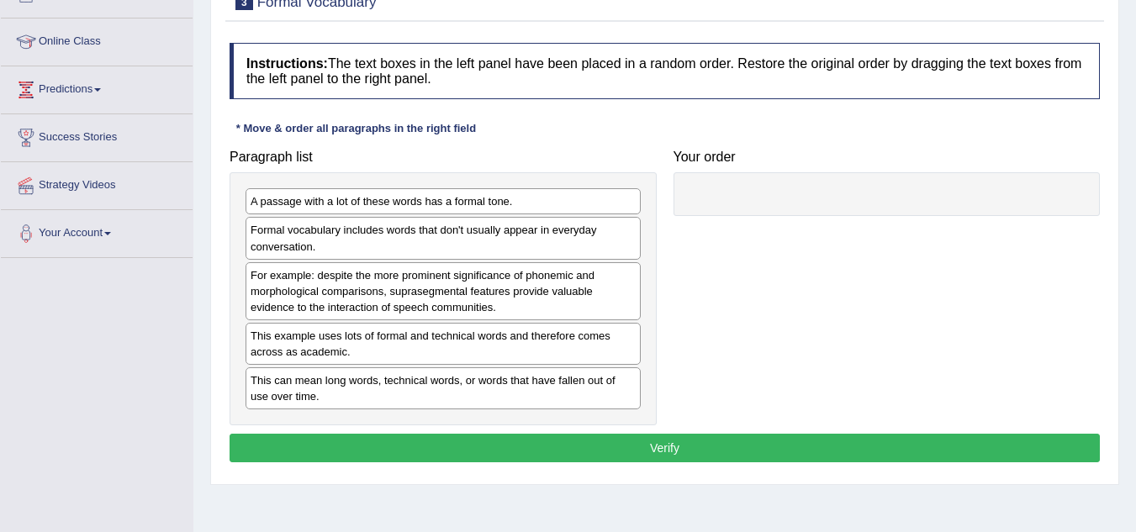
scroll to position [236, 0]
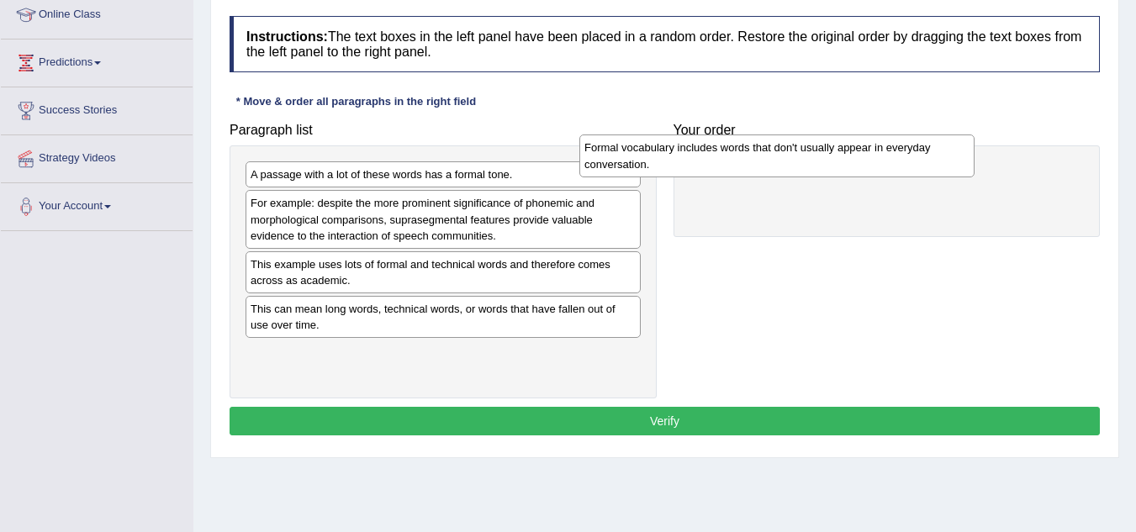
drag, startPoint x: 420, startPoint y: 209, endPoint x: 798, endPoint y: 147, distance: 383.6
click at [798, 147] on div "Formal vocabulary includes words that don't usually appear in everyday conversa…" at bounding box center [777, 156] width 395 height 42
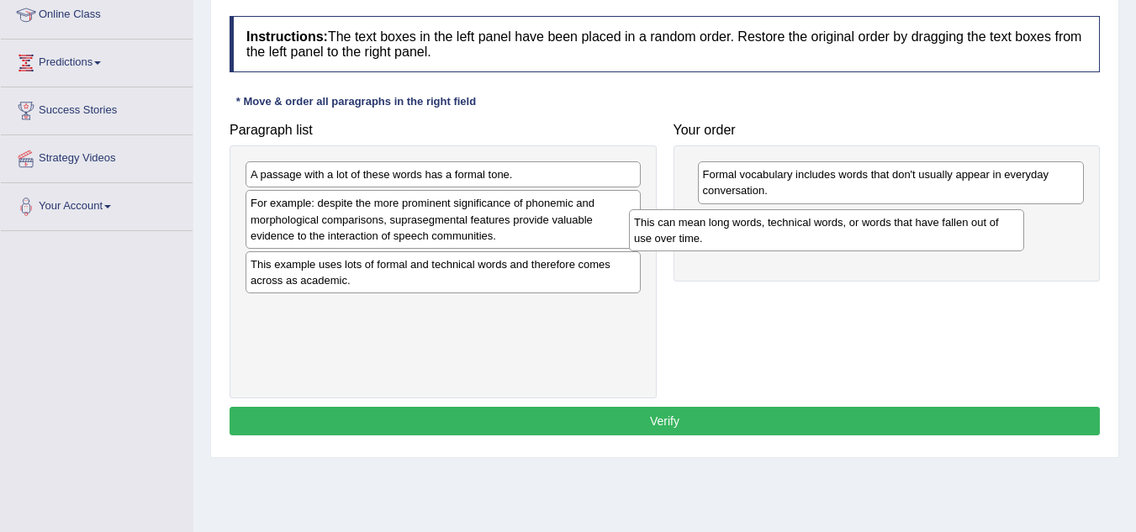
drag, startPoint x: 452, startPoint y: 323, endPoint x: 846, endPoint y: 232, distance: 404.8
click at [846, 232] on div "This can mean long words, technical words, or words that have fallen out of use…" at bounding box center [826, 230] width 395 height 42
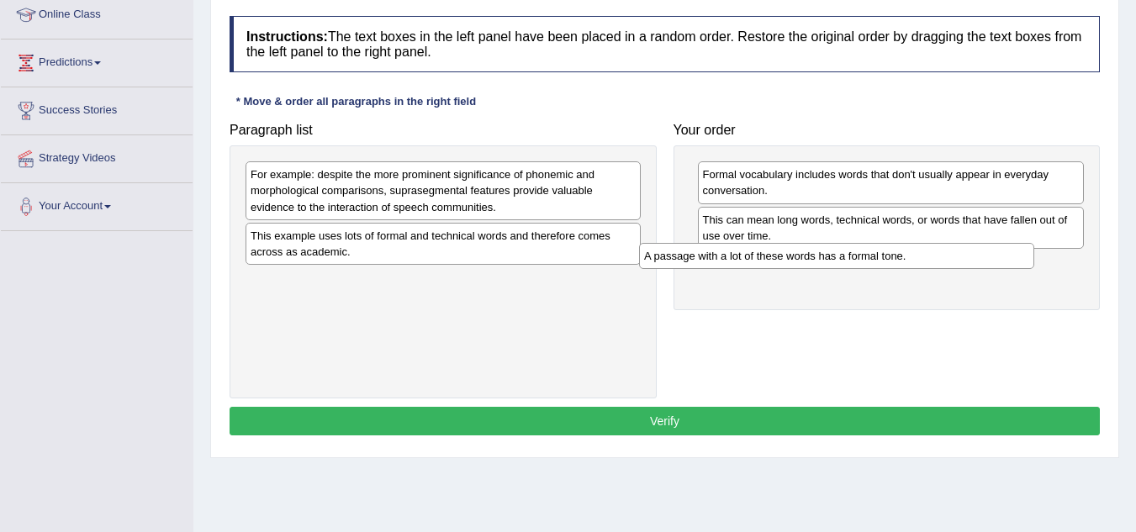
drag, startPoint x: 414, startPoint y: 172, endPoint x: 807, endPoint y: 253, distance: 402.0
click at [807, 253] on div "A passage with a lot of these words has a formal tone." at bounding box center [836, 256] width 395 height 26
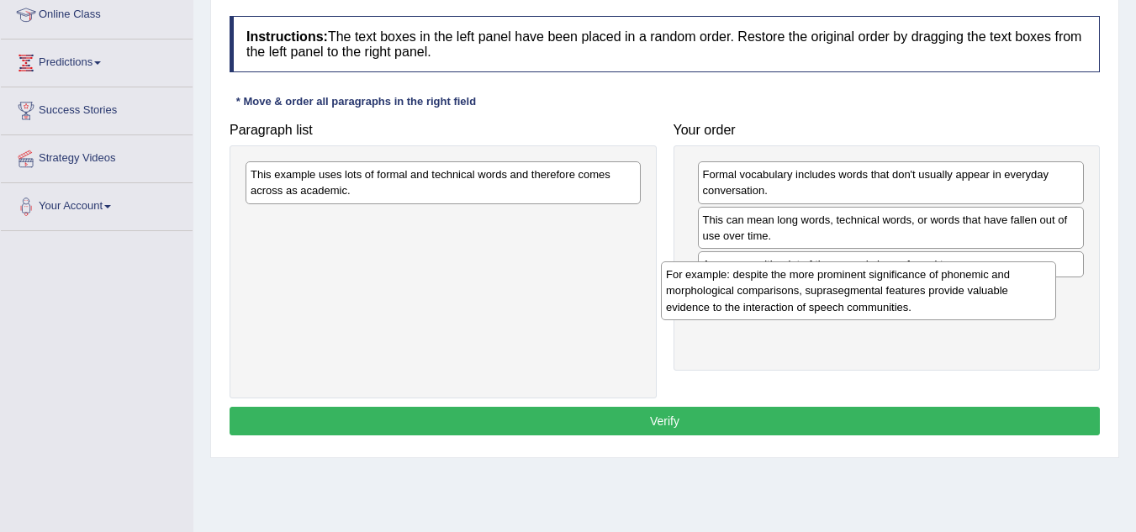
drag, startPoint x: 406, startPoint y: 181, endPoint x: 823, endPoint y: 280, distance: 428.0
click at [823, 280] on div "For example: despite the more prominent significance of phonemic and morphologi…" at bounding box center [858, 291] width 395 height 58
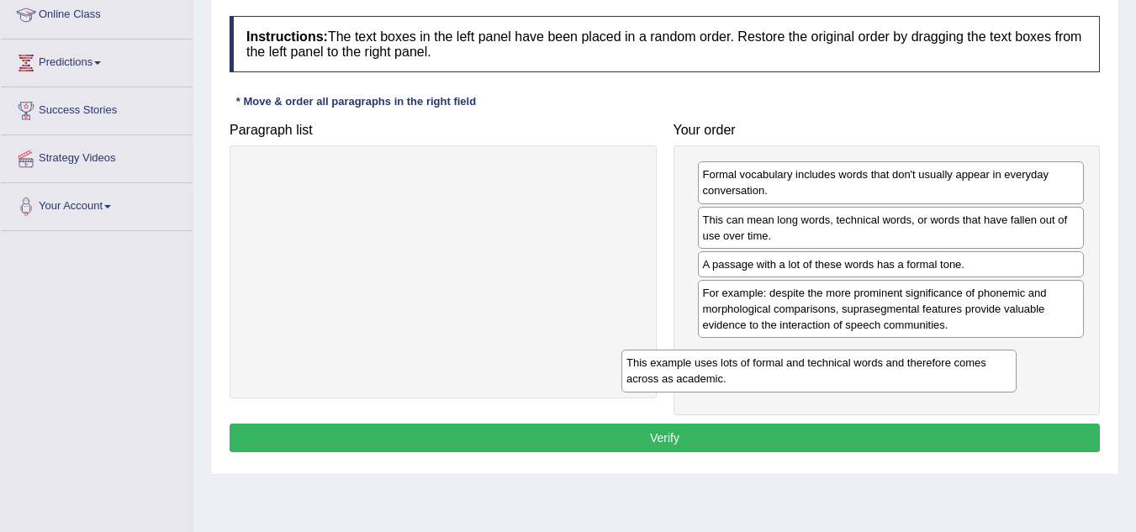
drag, startPoint x: 422, startPoint y: 181, endPoint x: 872, endPoint y: 365, distance: 486.2
click at [872, 365] on div "This example uses lots of formal and technical words and therefore comes across…" at bounding box center [819, 371] width 395 height 42
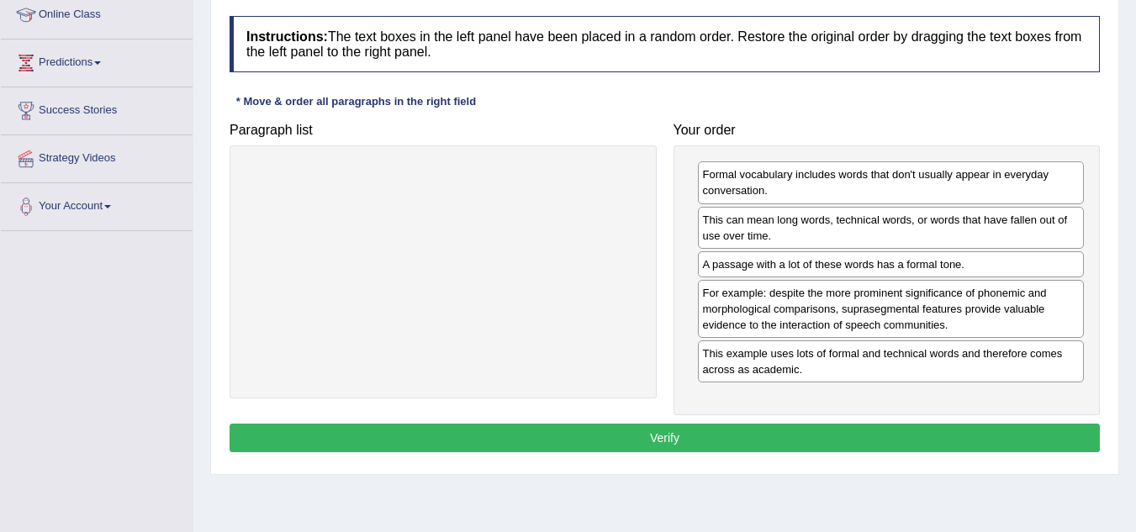
click at [759, 443] on button "Verify" at bounding box center [665, 438] width 871 height 29
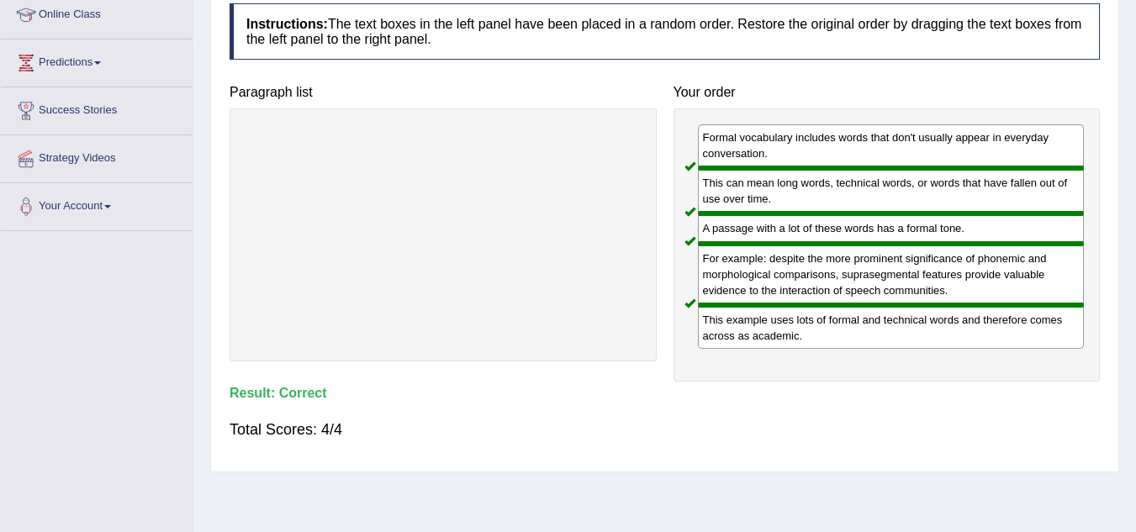
scroll to position [0, 0]
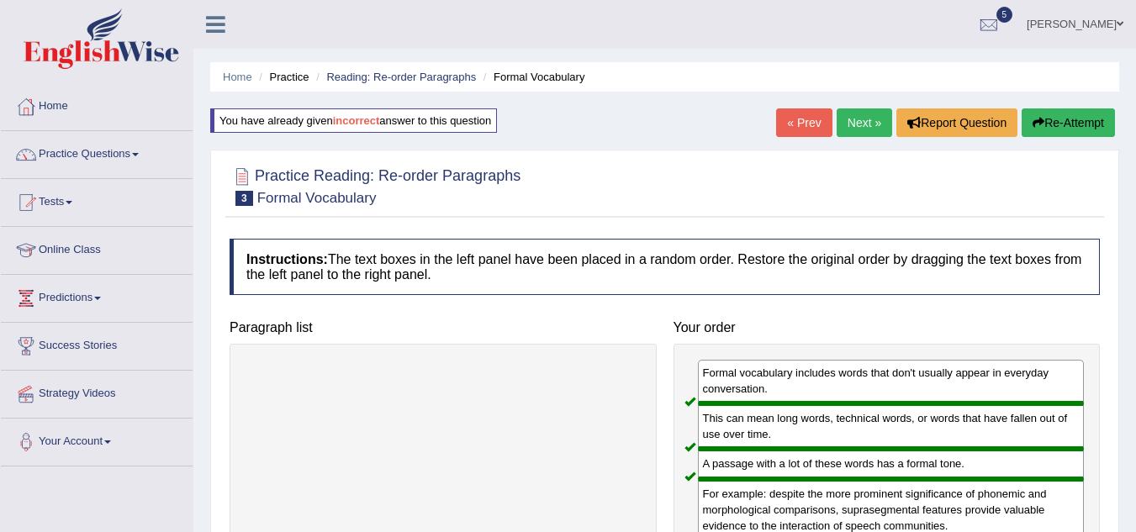
click at [872, 134] on link "Next »" at bounding box center [865, 123] width 56 height 29
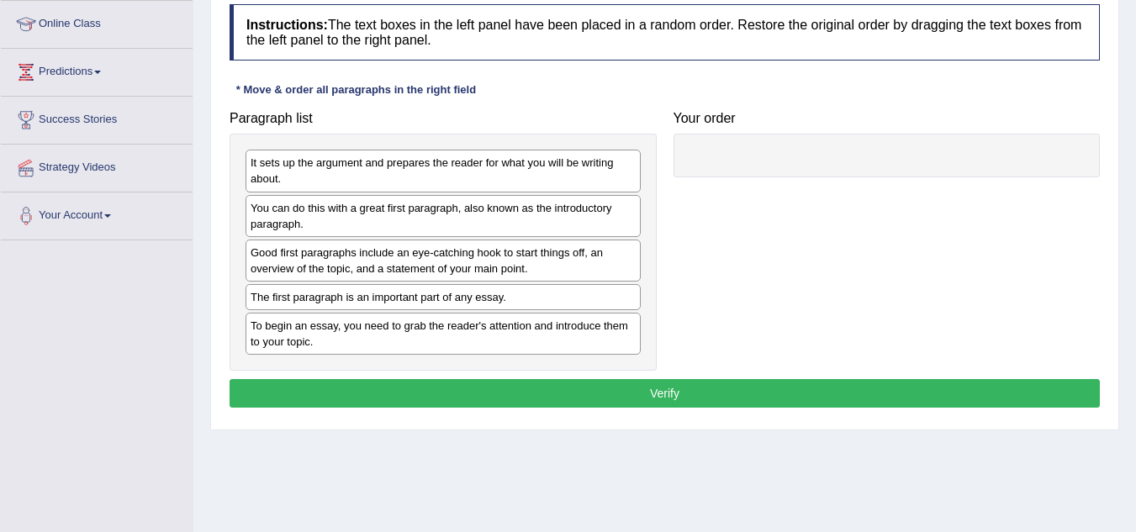
scroll to position [268, 0]
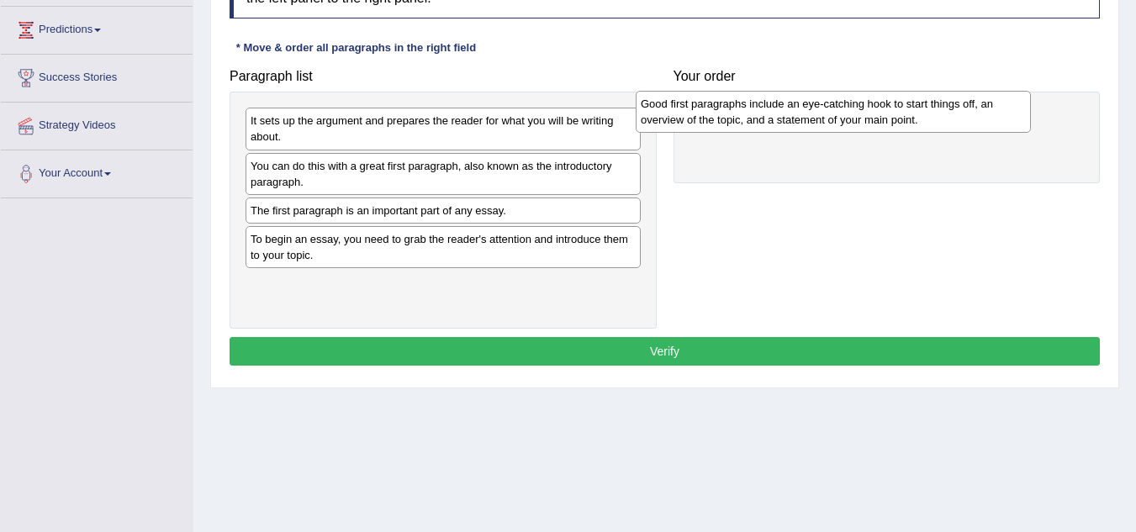
drag, startPoint x: 459, startPoint y: 210, endPoint x: 850, endPoint y: 103, distance: 404.6
click at [850, 103] on div "Good first paragraphs include an eye-catching hook to start things off, an over…" at bounding box center [833, 112] width 395 height 42
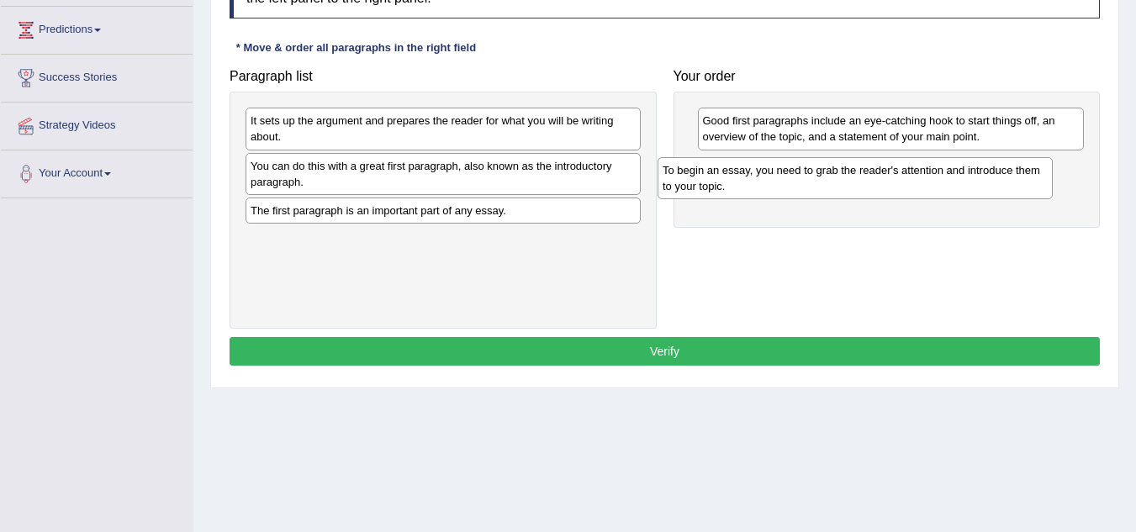
drag, startPoint x: 527, startPoint y: 252, endPoint x: 940, endPoint y: 183, distance: 417.9
click at [940, 183] on div "To begin an essay, you need to grab the reader's attention and introduce them t…" at bounding box center [855, 178] width 395 height 42
click at [374, 176] on div "You can do this with a great first paragraph, also known as the introductory pa…" at bounding box center [443, 174] width 395 height 42
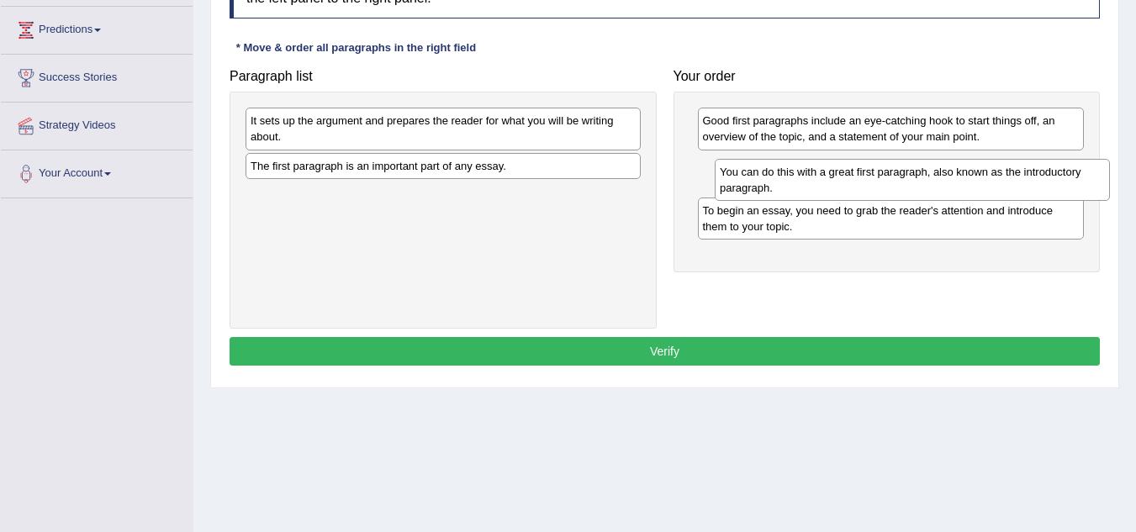
drag, startPoint x: 374, startPoint y: 176, endPoint x: 827, endPoint y: 174, distance: 452.5
click at [827, 174] on div "You can do this with a great first paragraph, also known as the introductory pa…" at bounding box center [912, 180] width 395 height 42
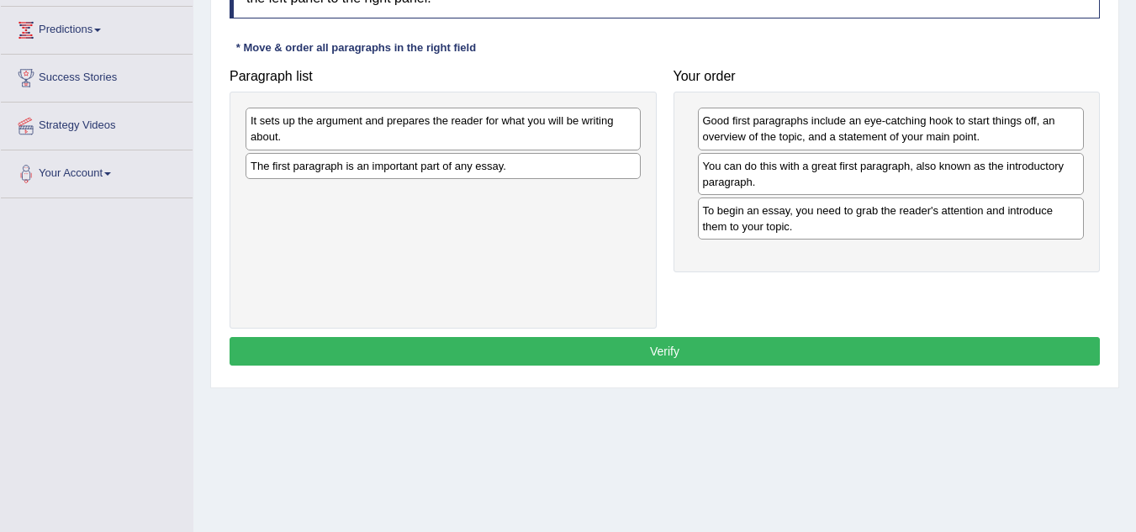
click at [427, 170] on div "The first paragraph is an important part of any essay." at bounding box center [443, 166] width 395 height 26
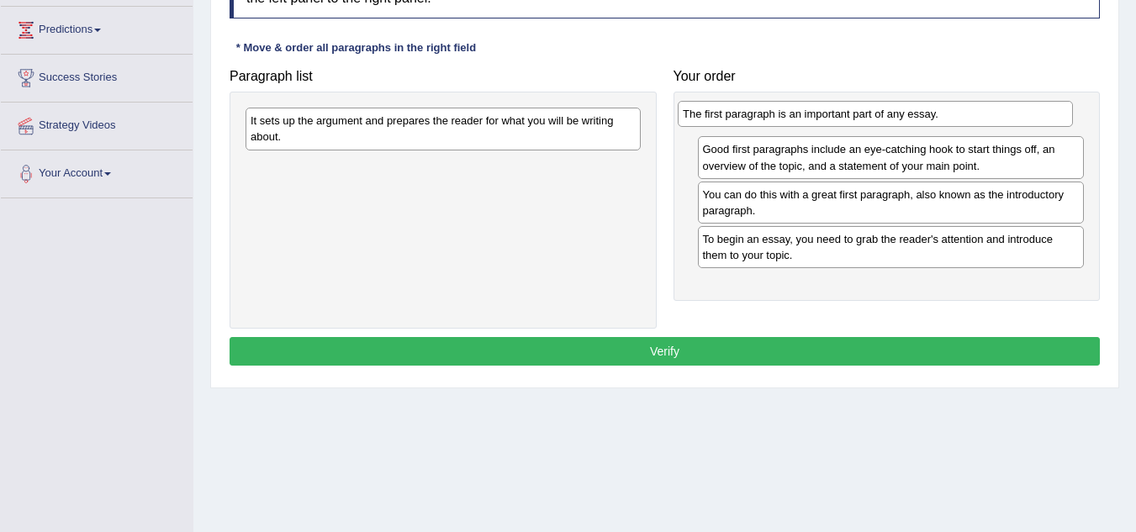
drag, startPoint x: 448, startPoint y: 170, endPoint x: 881, endPoint y: 118, distance: 435.5
click at [881, 118] on div "The first paragraph is an important part of any essay." at bounding box center [875, 114] width 395 height 26
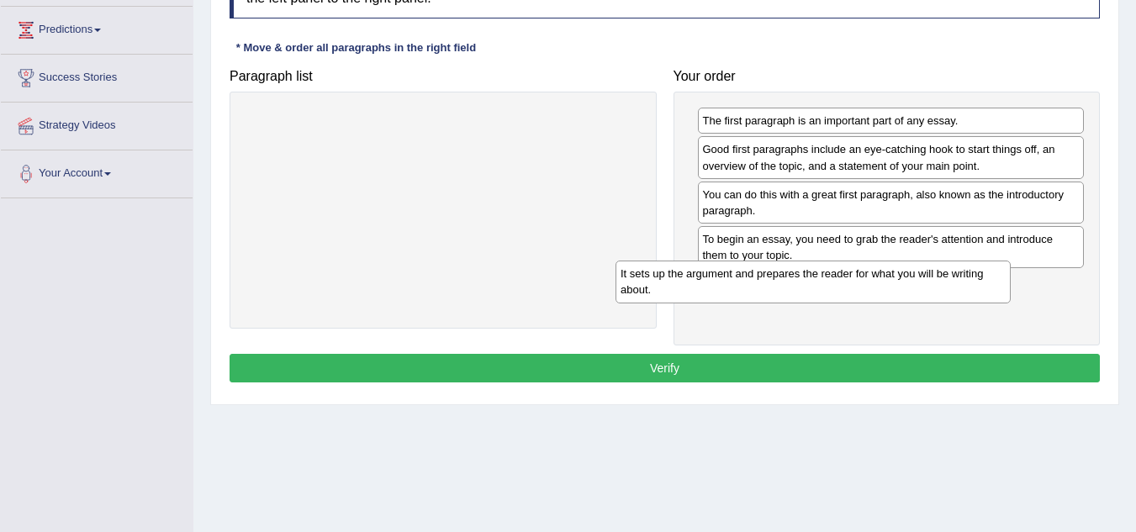
drag, startPoint x: 440, startPoint y: 124, endPoint x: 855, endPoint y: 281, distance: 444.3
click at [855, 281] on div "It sets up the argument and prepares the reader for what you will be writing ab…" at bounding box center [813, 282] width 395 height 42
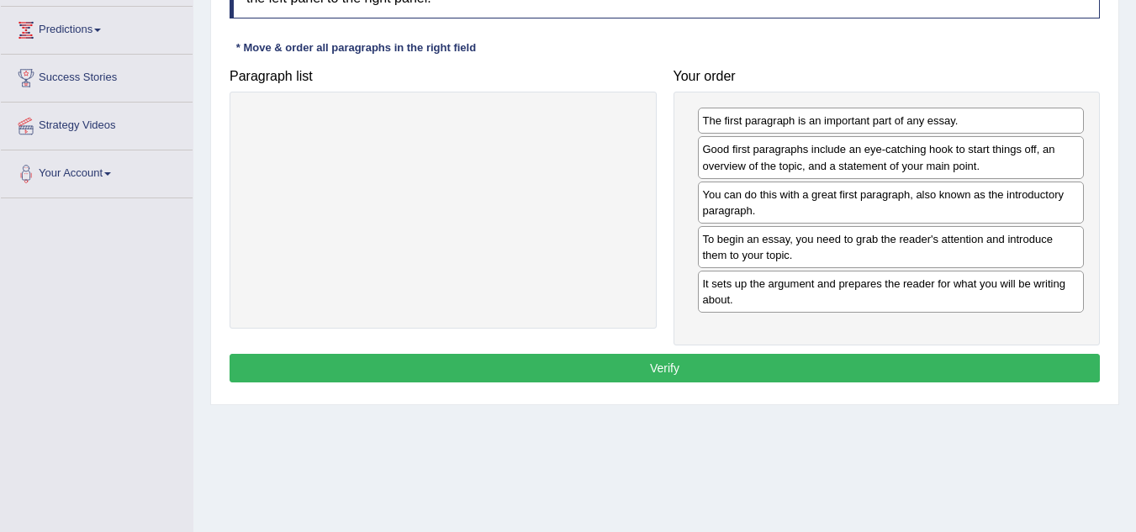
click at [870, 373] on button "Verify" at bounding box center [665, 368] width 871 height 29
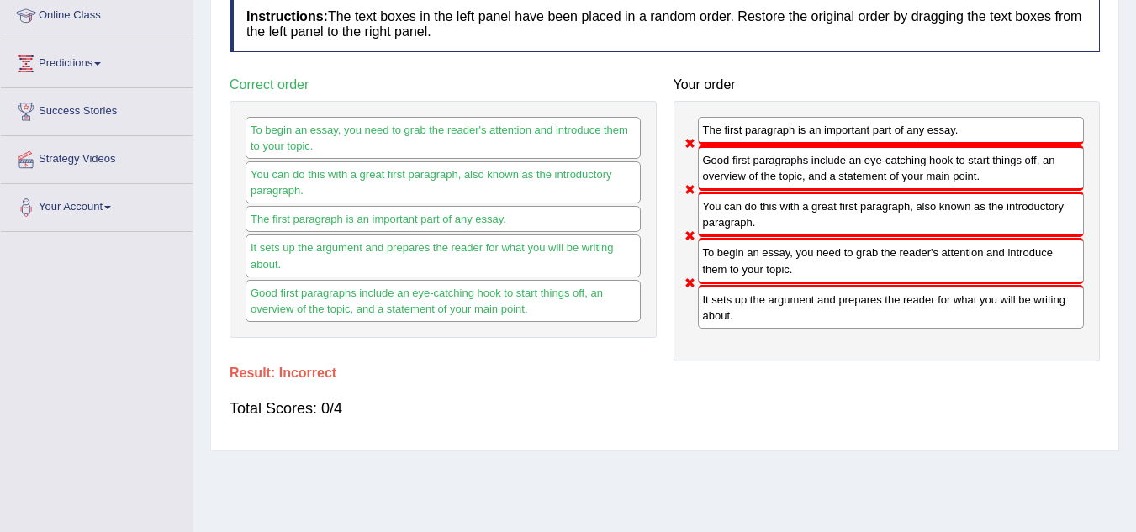
scroll to position [0, 0]
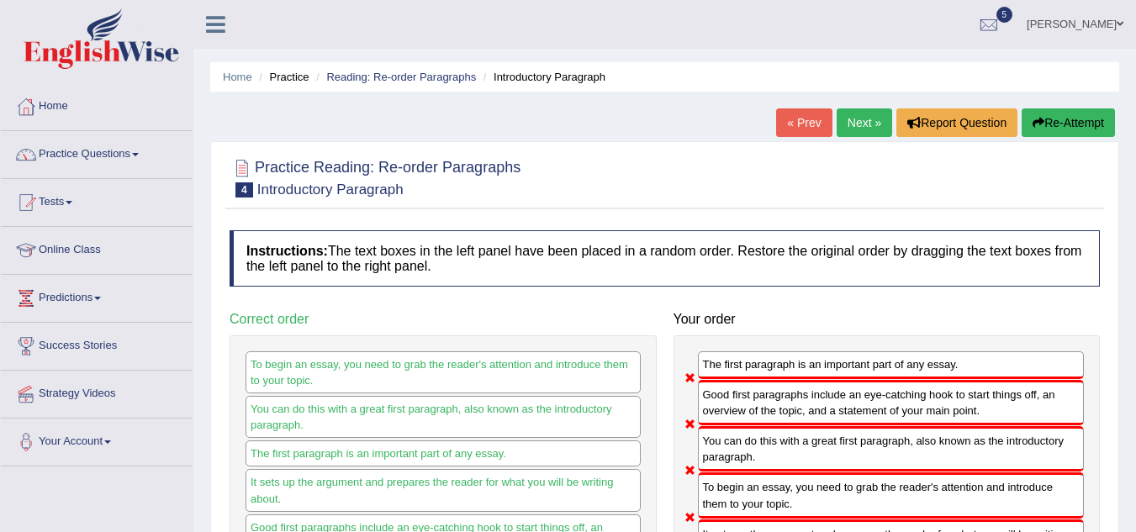
click at [874, 126] on link "Next »" at bounding box center [865, 123] width 56 height 29
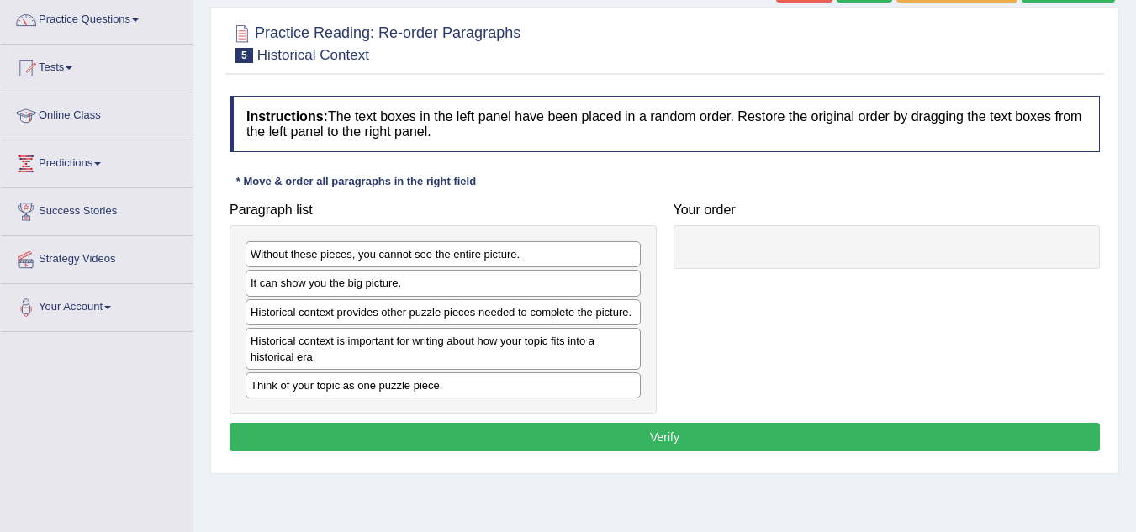
scroll to position [168, 0]
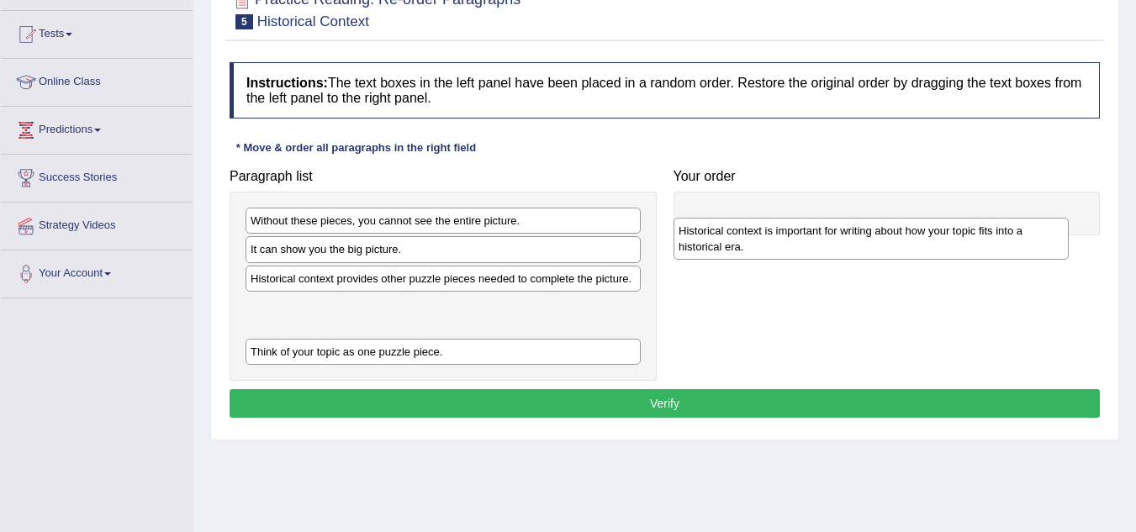
drag, startPoint x: 416, startPoint y: 325, endPoint x: 864, endPoint y: 230, distance: 457.3
click at [864, 230] on div "Historical context is important for writing about how your topic fits into a hi…" at bounding box center [871, 239] width 395 height 42
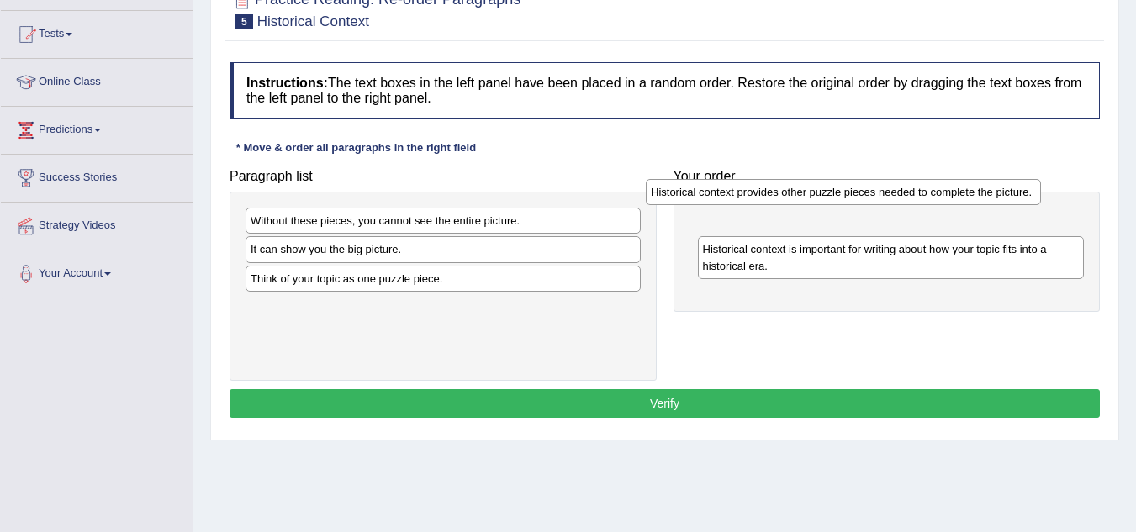
drag, startPoint x: 497, startPoint y: 278, endPoint x: 897, endPoint y: 191, distance: 409.6
click at [897, 191] on div "Historical context provides other puzzle pieces needed to complete the picture." at bounding box center [843, 192] width 395 height 26
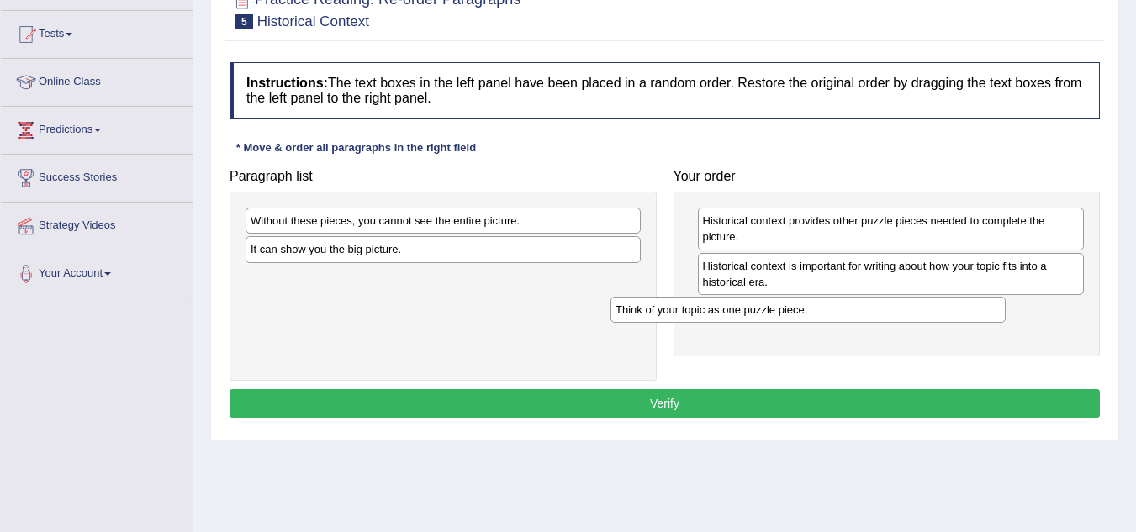
drag, startPoint x: 493, startPoint y: 274, endPoint x: 889, endPoint y: 298, distance: 396.9
click at [889, 298] on div "Think of your topic as one puzzle piece." at bounding box center [808, 310] width 395 height 26
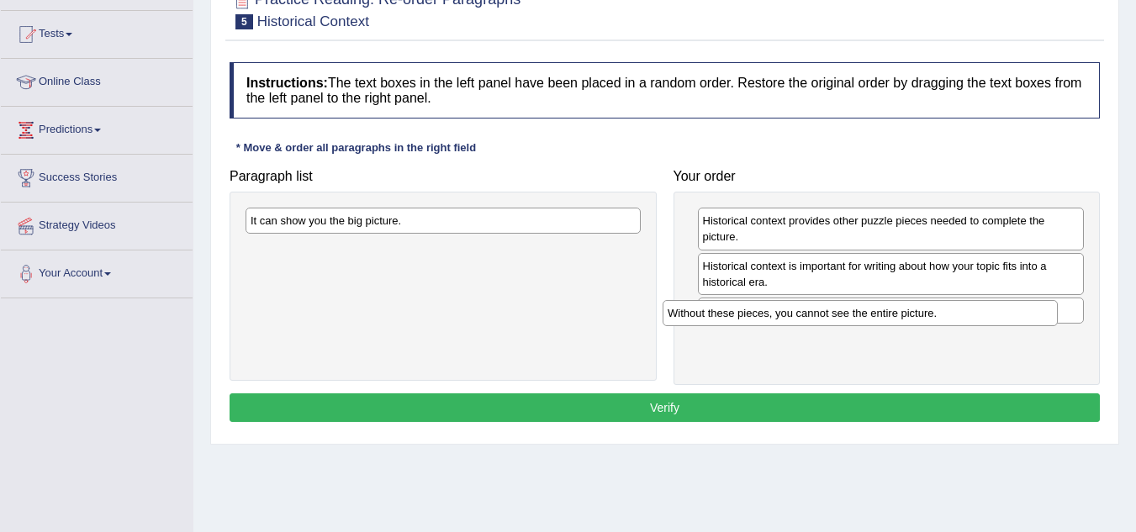
drag, startPoint x: 401, startPoint y: 224, endPoint x: 823, endPoint y: 315, distance: 432.1
click at [823, 315] on div "Without these pieces, you cannot see the entire picture." at bounding box center [860, 313] width 395 height 26
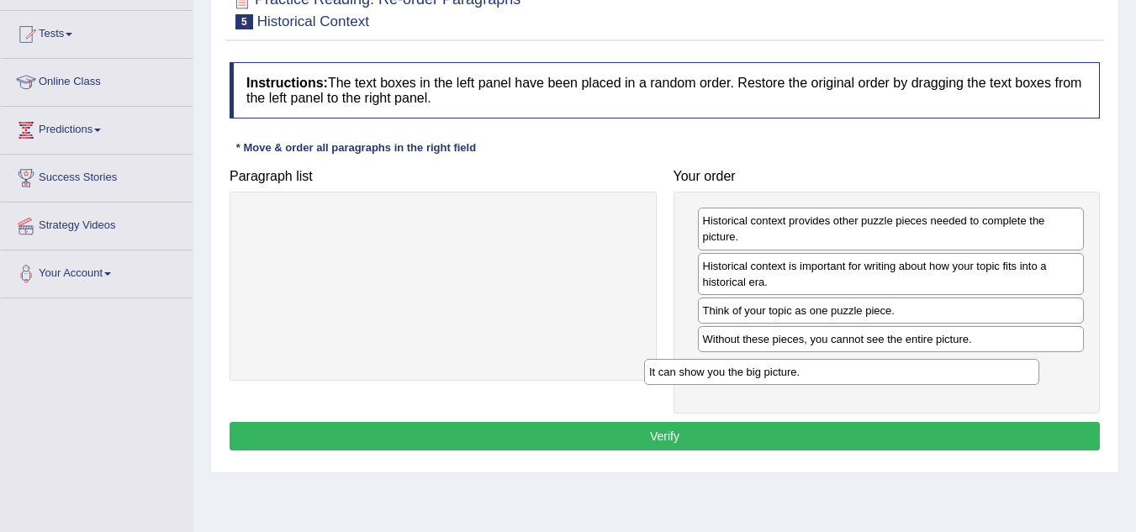
drag, startPoint x: 497, startPoint y: 221, endPoint x: 896, endPoint y: 373, distance: 426.5
click at [896, 373] on div "It can show you the big picture." at bounding box center [841, 372] width 395 height 26
click at [853, 423] on button "Verify" at bounding box center [665, 436] width 871 height 29
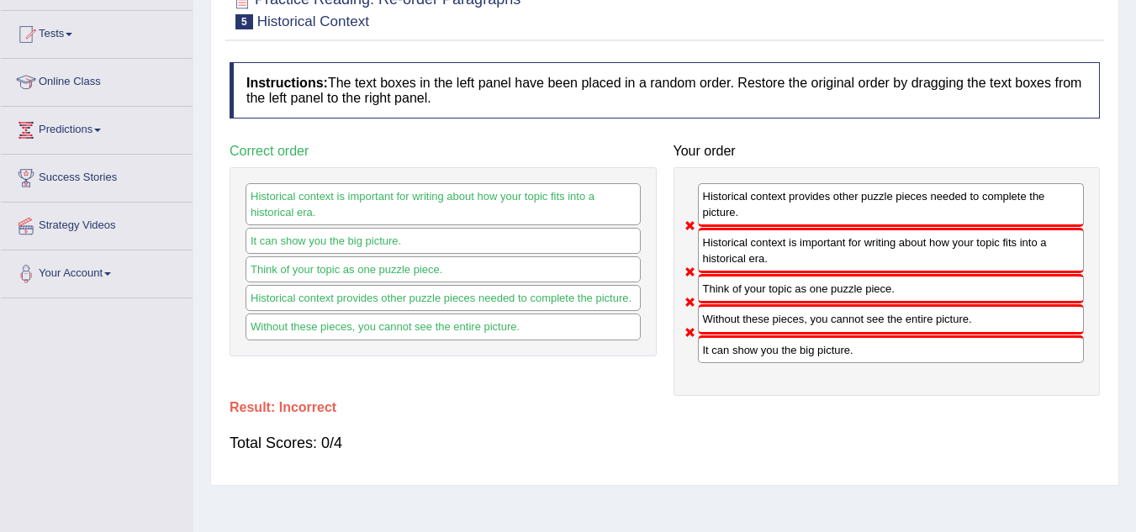
scroll to position [0, 0]
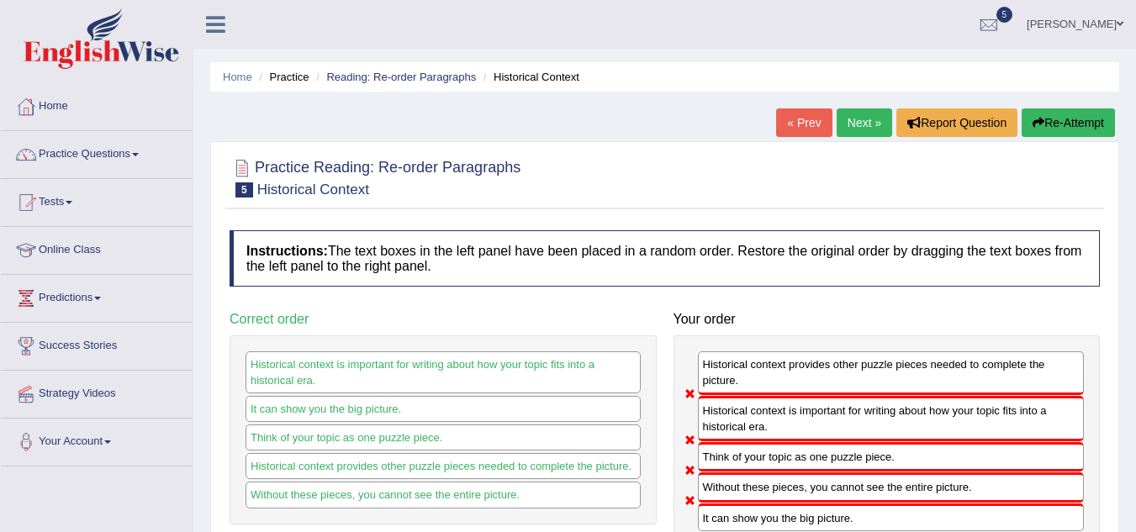
click at [1065, 121] on button "Re-Attempt" at bounding box center [1068, 123] width 93 height 29
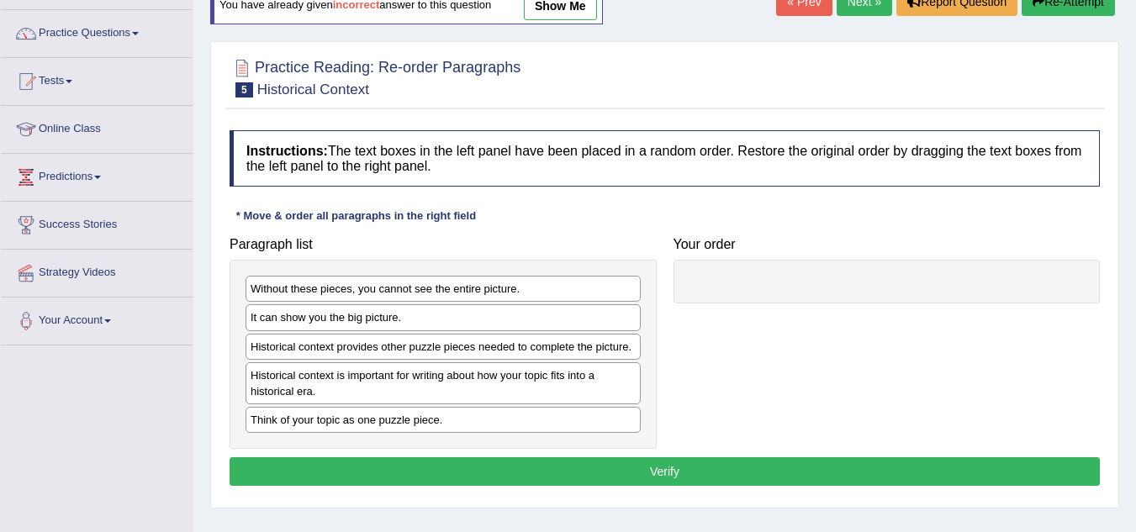
scroll to position [135, 0]
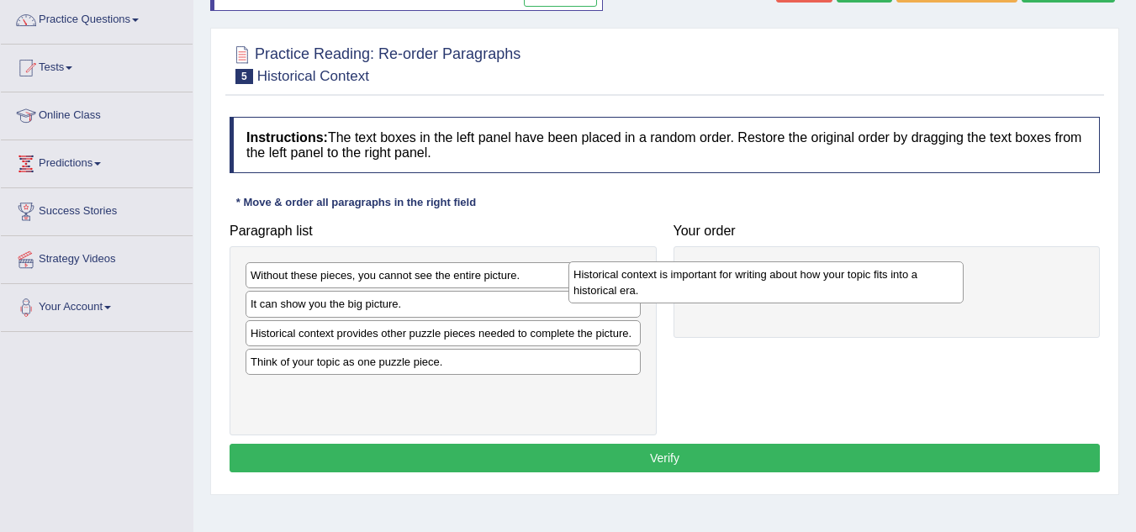
drag, startPoint x: 399, startPoint y: 379, endPoint x: 757, endPoint y: 281, distance: 371.6
click at [752, 282] on div "Historical context is important for writing about how your topic fits into a hi…" at bounding box center [766, 283] width 395 height 42
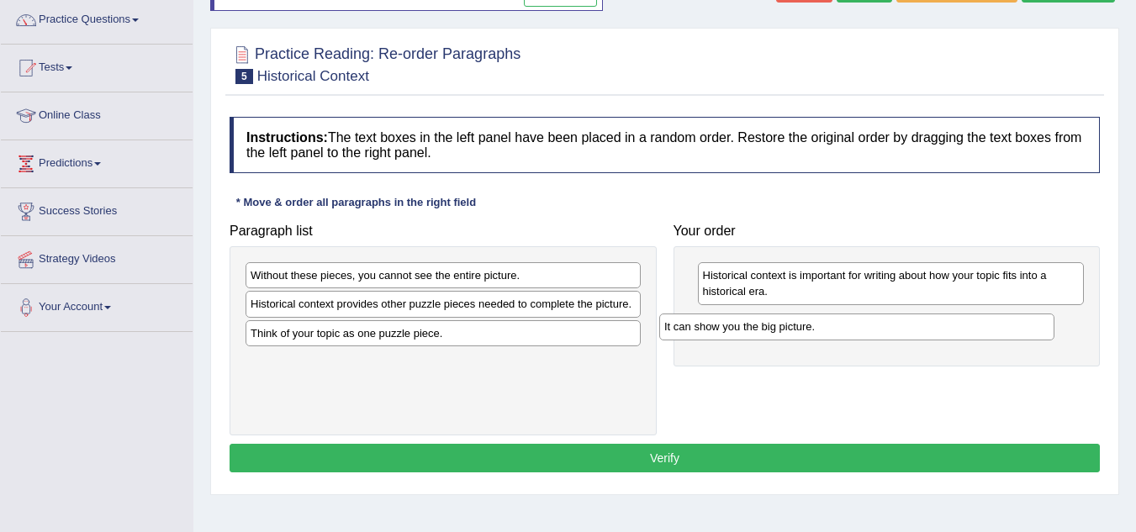
drag, startPoint x: 344, startPoint y: 301, endPoint x: 765, endPoint y: 316, distance: 421.7
click at [765, 316] on div "It can show you the big picture." at bounding box center [856, 327] width 395 height 26
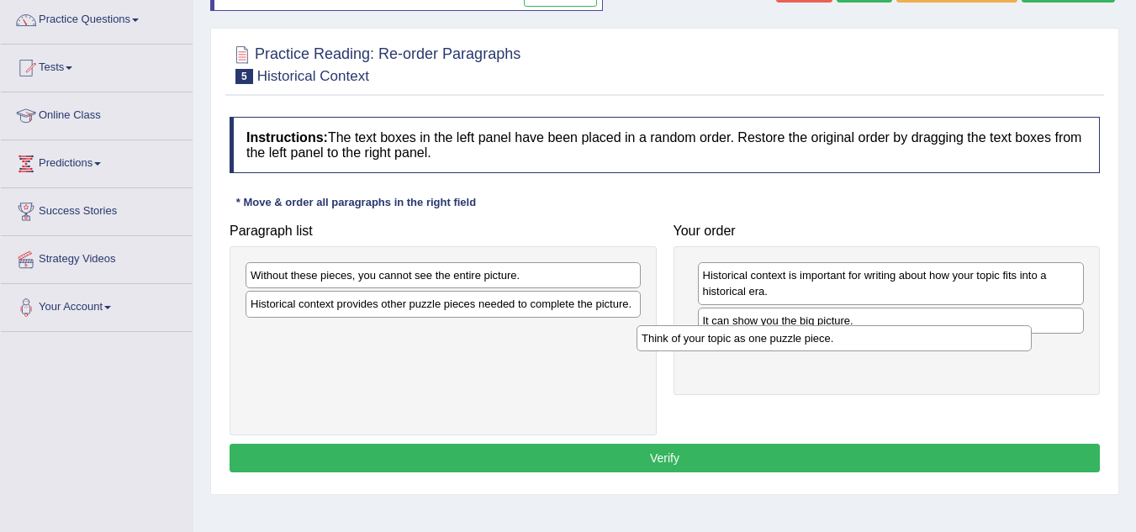
drag, startPoint x: 394, startPoint y: 332, endPoint x: 786, endPoint y: 336, distance: 392.8
click at [786, 336] on div "Think of your topic as one puzzle piece." at bounding box center [834, 339] width 395 height 26
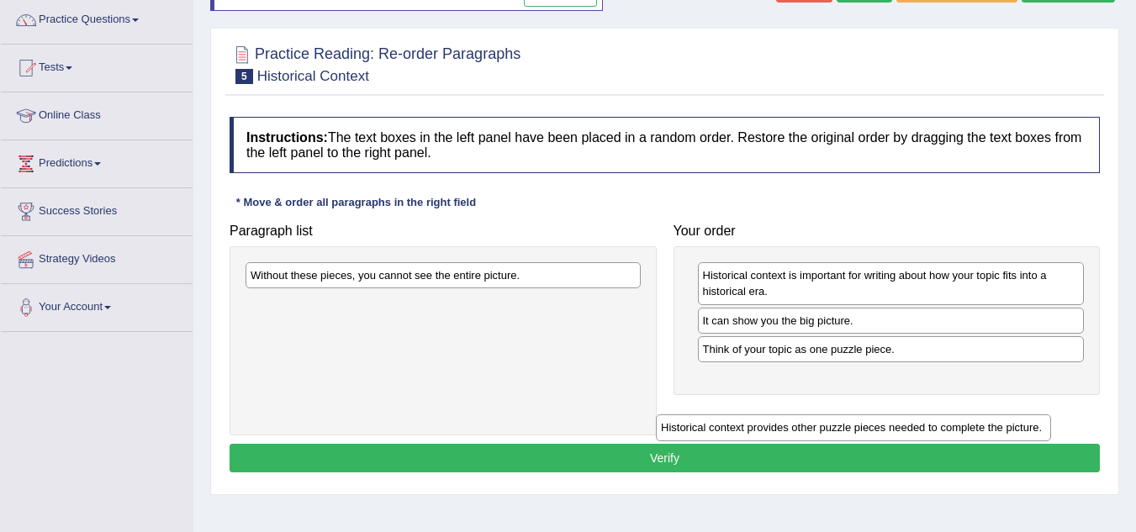
drag, startPoint x: 384, startPoint y: 310, endPoint x: 818, endPoint y: 401, distance: 443.6
click at [818, 415] on div "Historical context provides other puzzle pieces needed to complete the picture." at bounding box center [853, 428] width 395 height 26
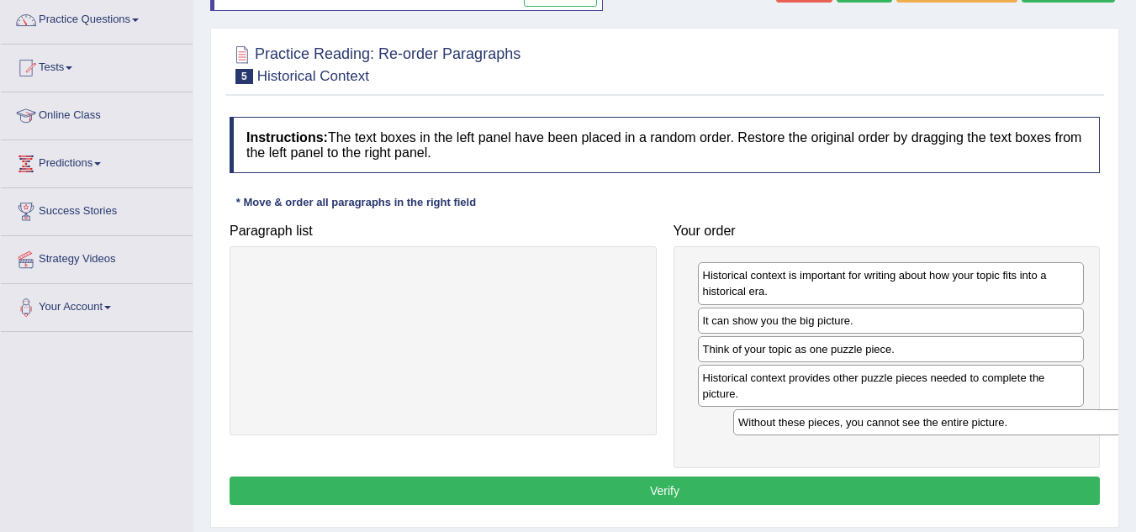
drag, startPoint x: 394, startPoint y: 271, endPoint x: 881, endPoint y: 418, distance: 508.8
click at [881, 418] on div "Without these pieces, you cannot see the entire picture." at bounding box center [930, 423] width 395 height 26
click at [700, 495] on button "Verify" at bounding box center [665, 491] width 871 height 29
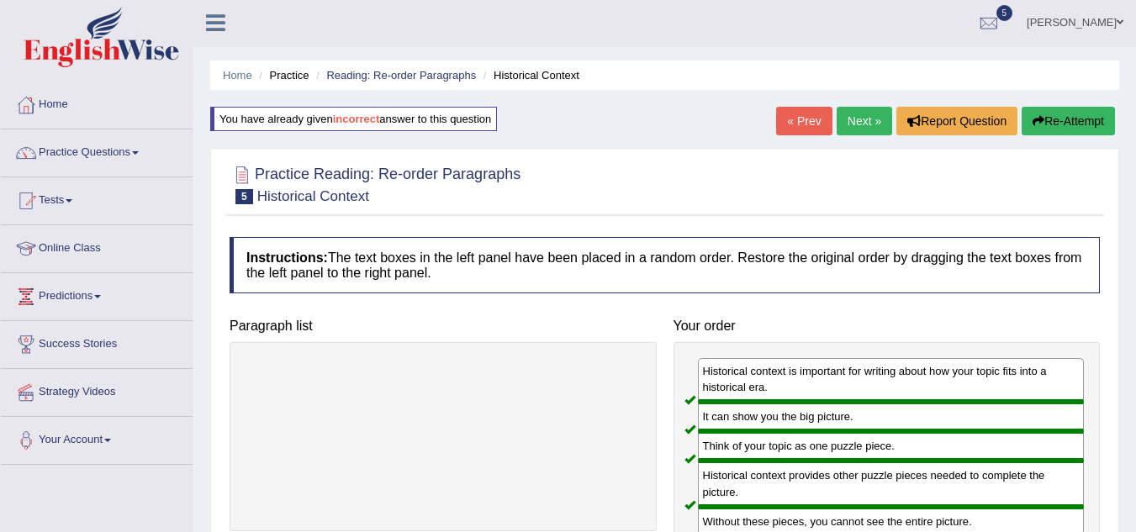
scroll to position [0, 0]
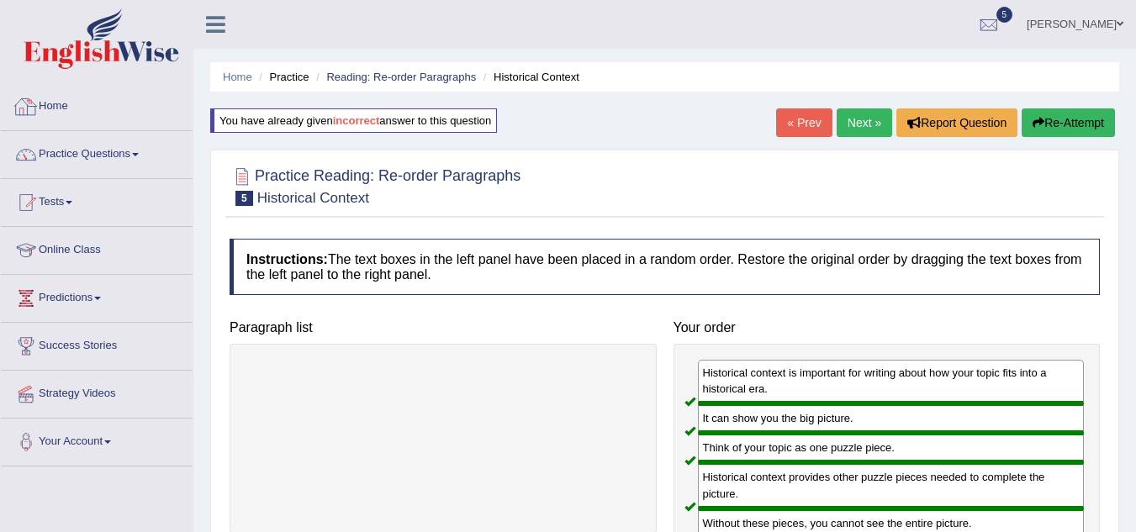
click at [66, 101] on link "Home" at bounding box center [97, 104] width 192 height 42
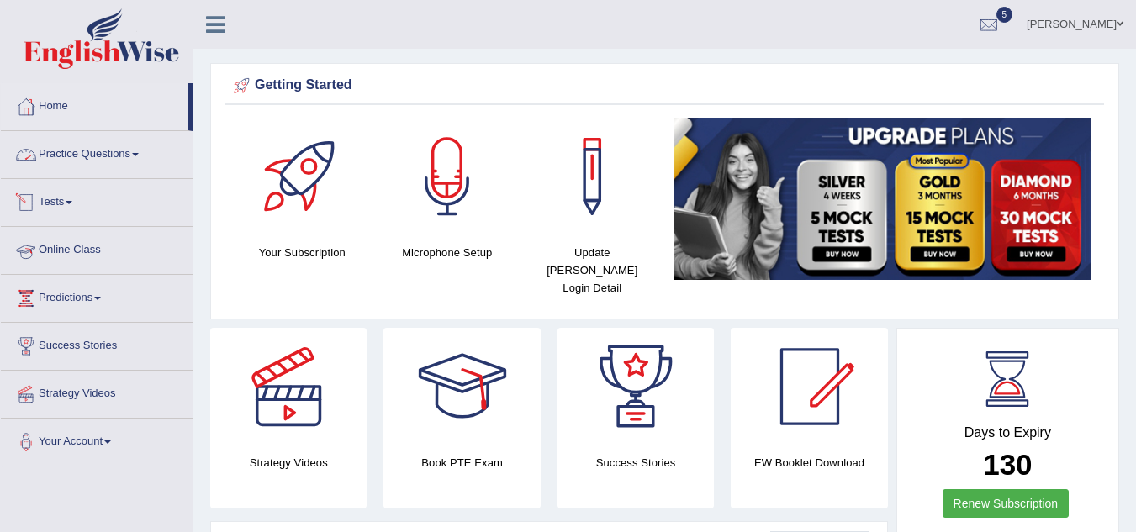
click at [114, 158] on link "Practice Questions" at bounding box center [97, 152] width 192 height 42
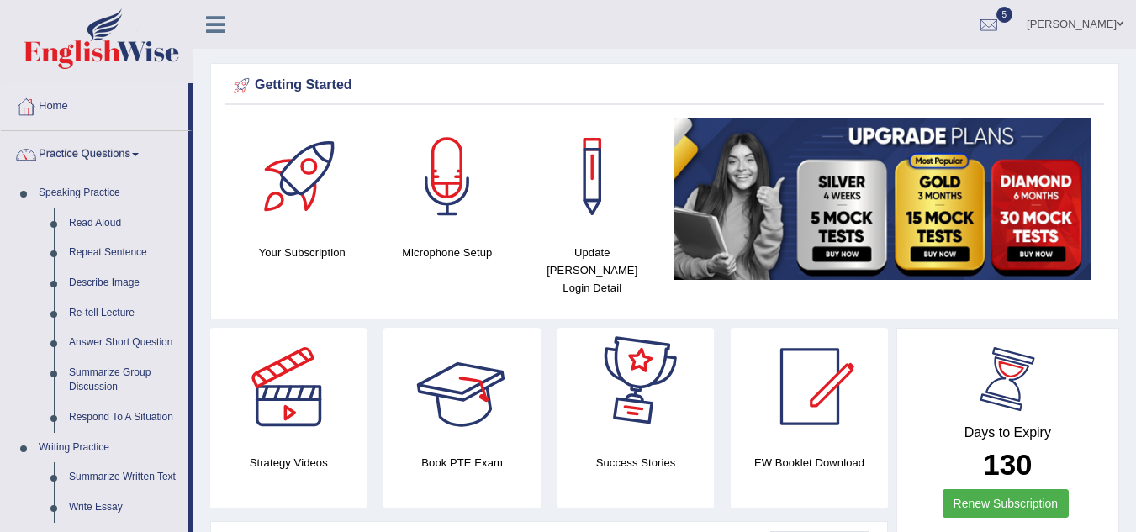
scroll to position [465, 0]
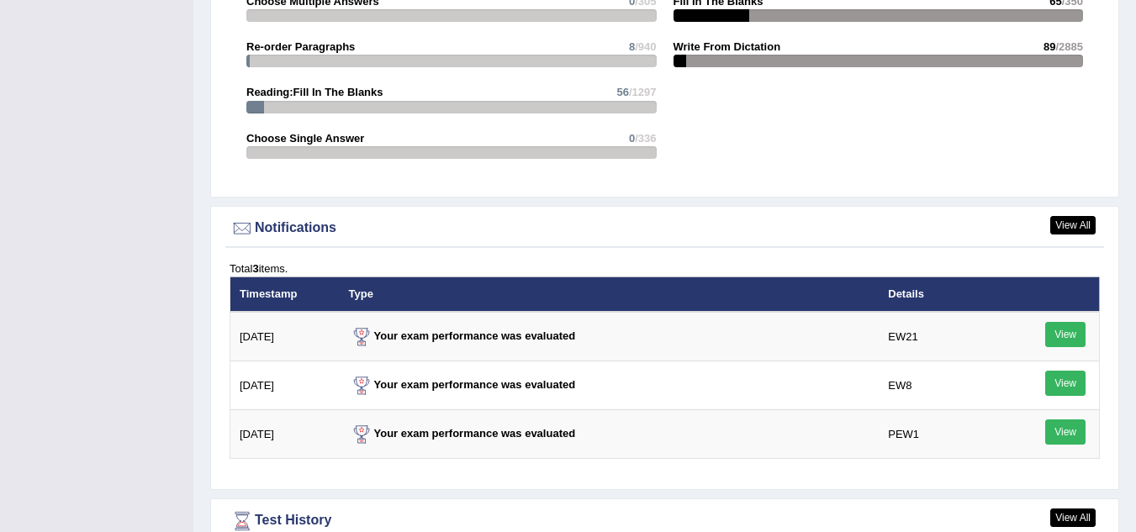
scroll to position [2326, 0]
